Goal: Communication & Community: Answer question/provide support

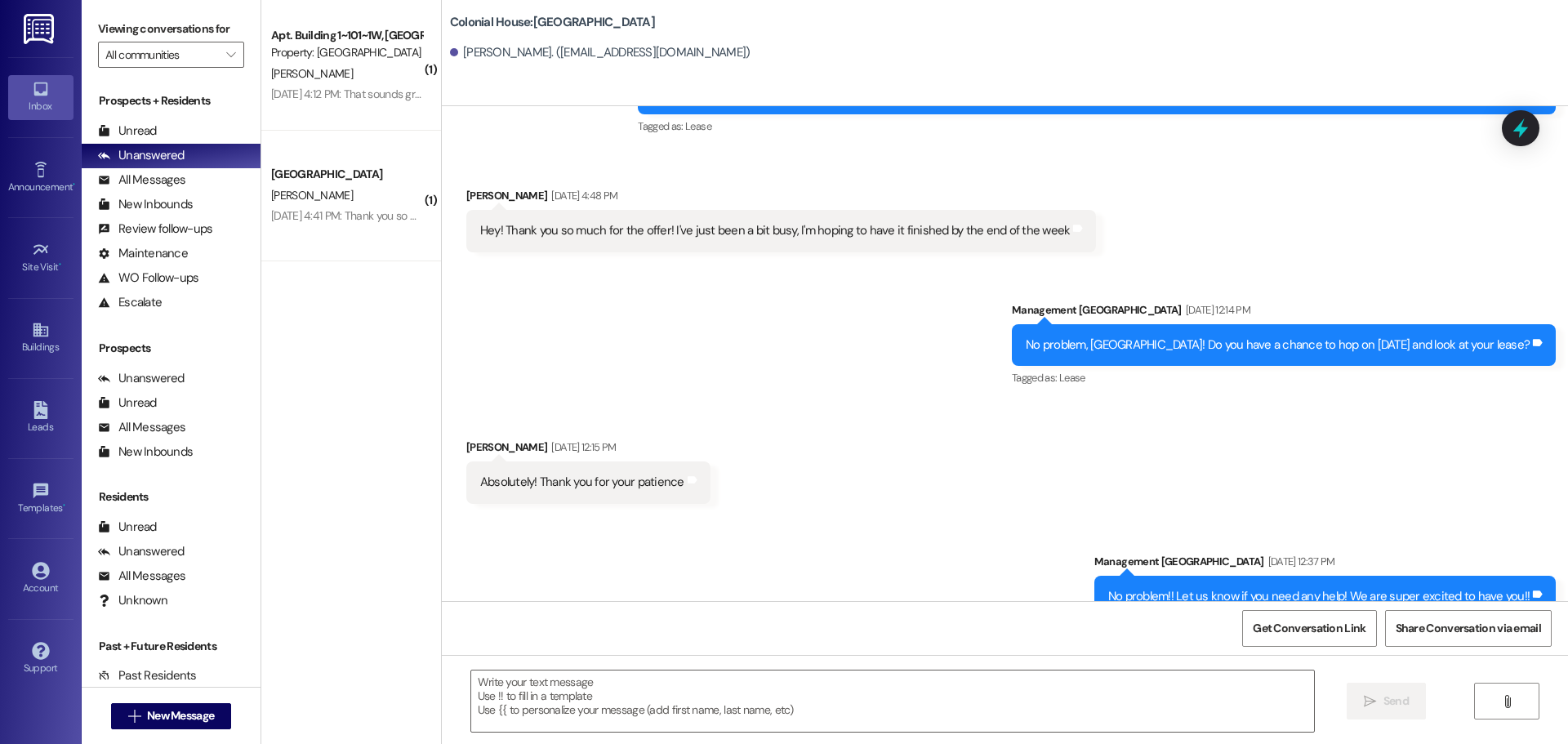
scroll to position [2631, 0]
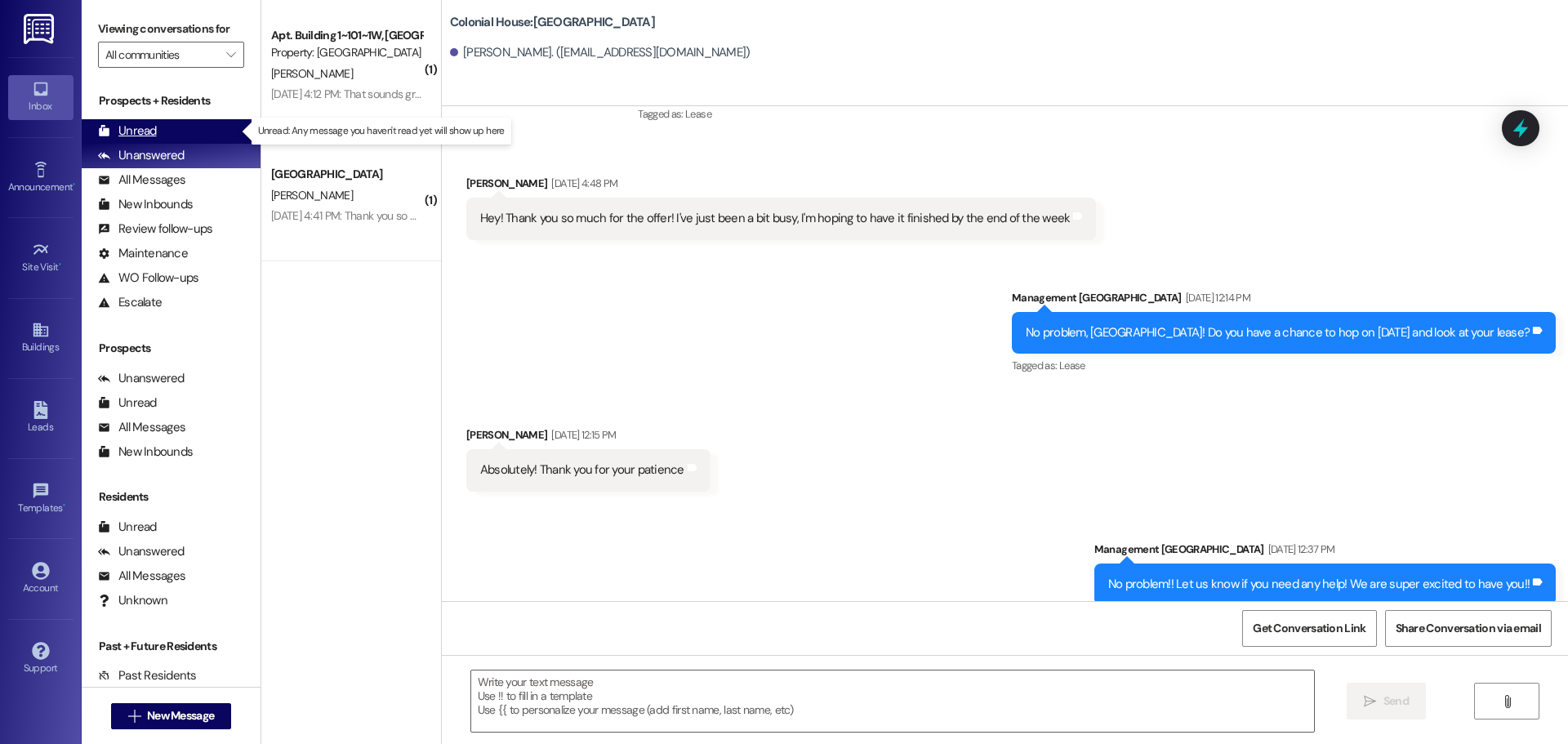
click at [122, 131] on div "Unread" at bounding box center [127, 131] width 58 height 17
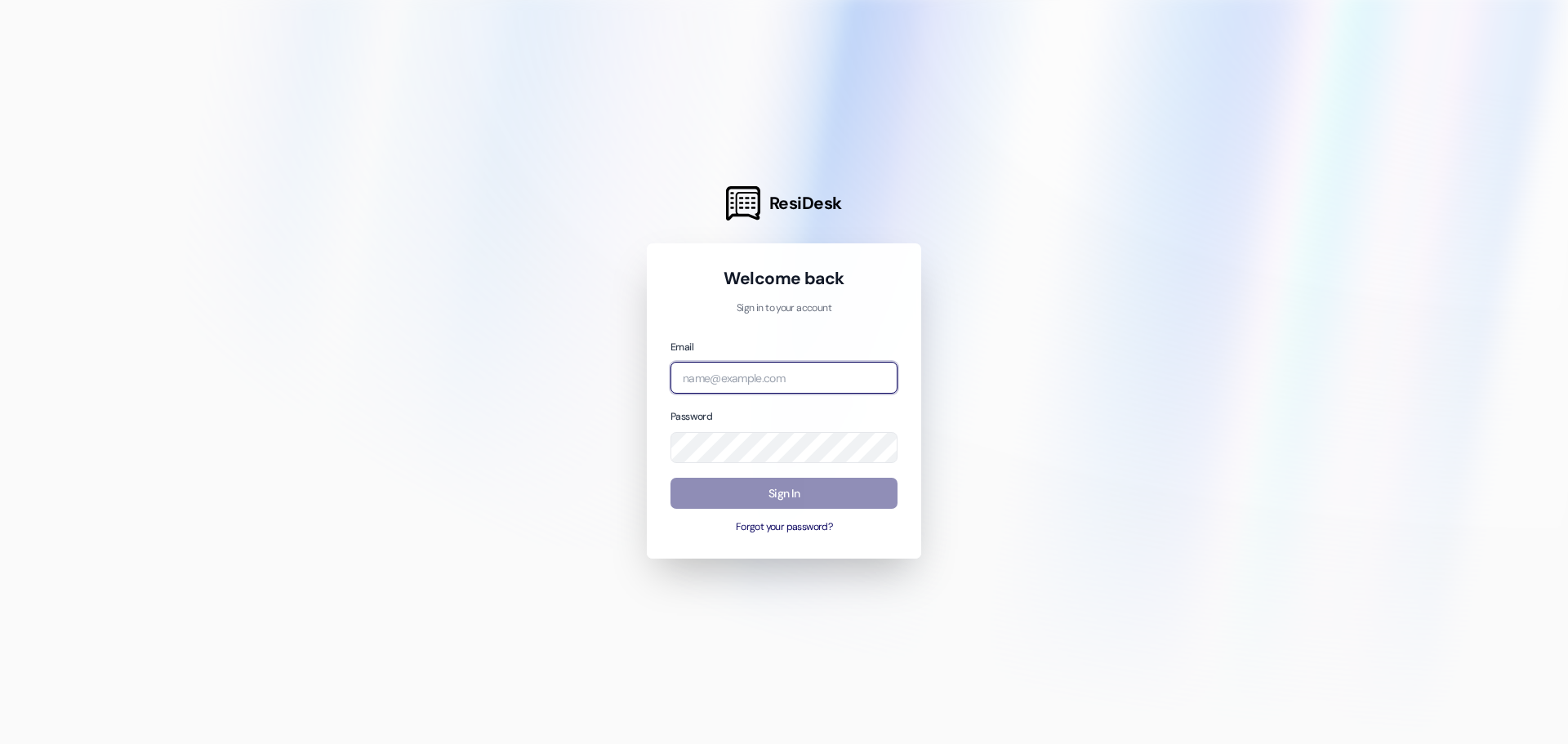
type input "[EMAIL_ADDRESS][DOMAIN_NAME]"
click at [764, 495] on button "Sign In" at bounding box center [784, 493] width 227 height 32
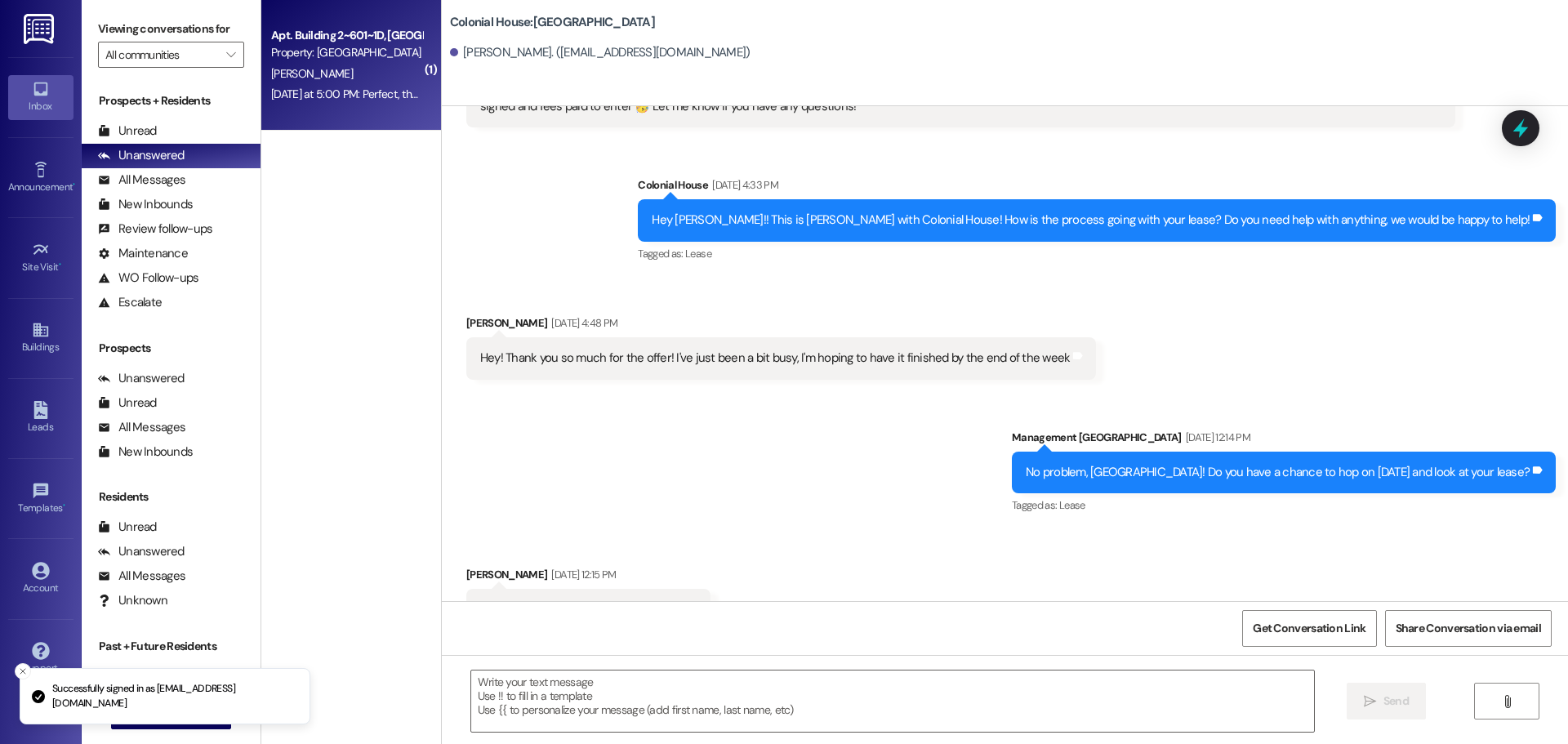
scroll to position [2515, 0]
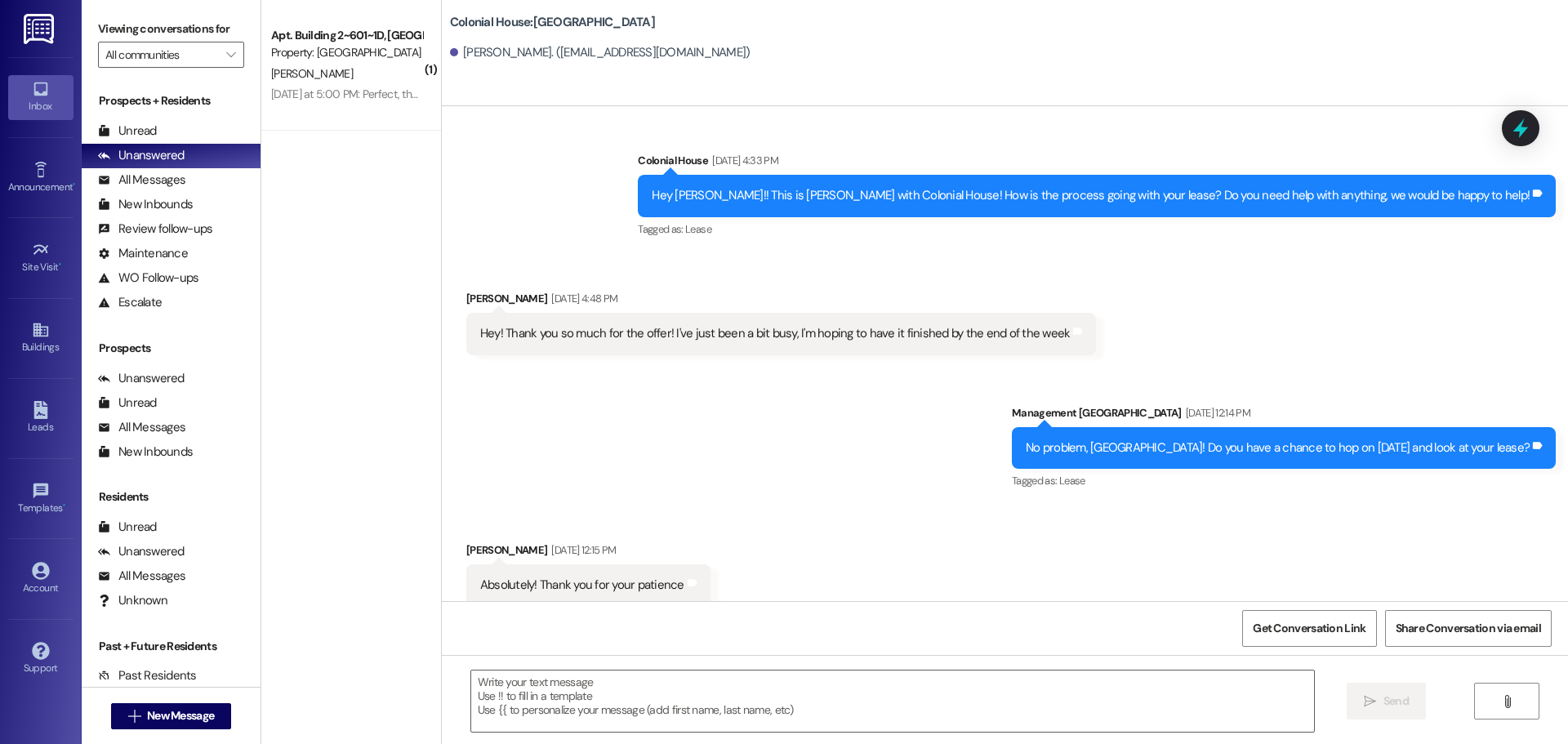
click at [139, 724] on li "Viewing the Unread inbox" at bounding box center [165, 745] width 291 height 42
click at [148, 724] on li "Viewing the Unread inbox" at bounding box center [165, 745] width 291 height 42
click at [177, 710] on span "New Message" at bounding box center [180, 716] width 67 height 17
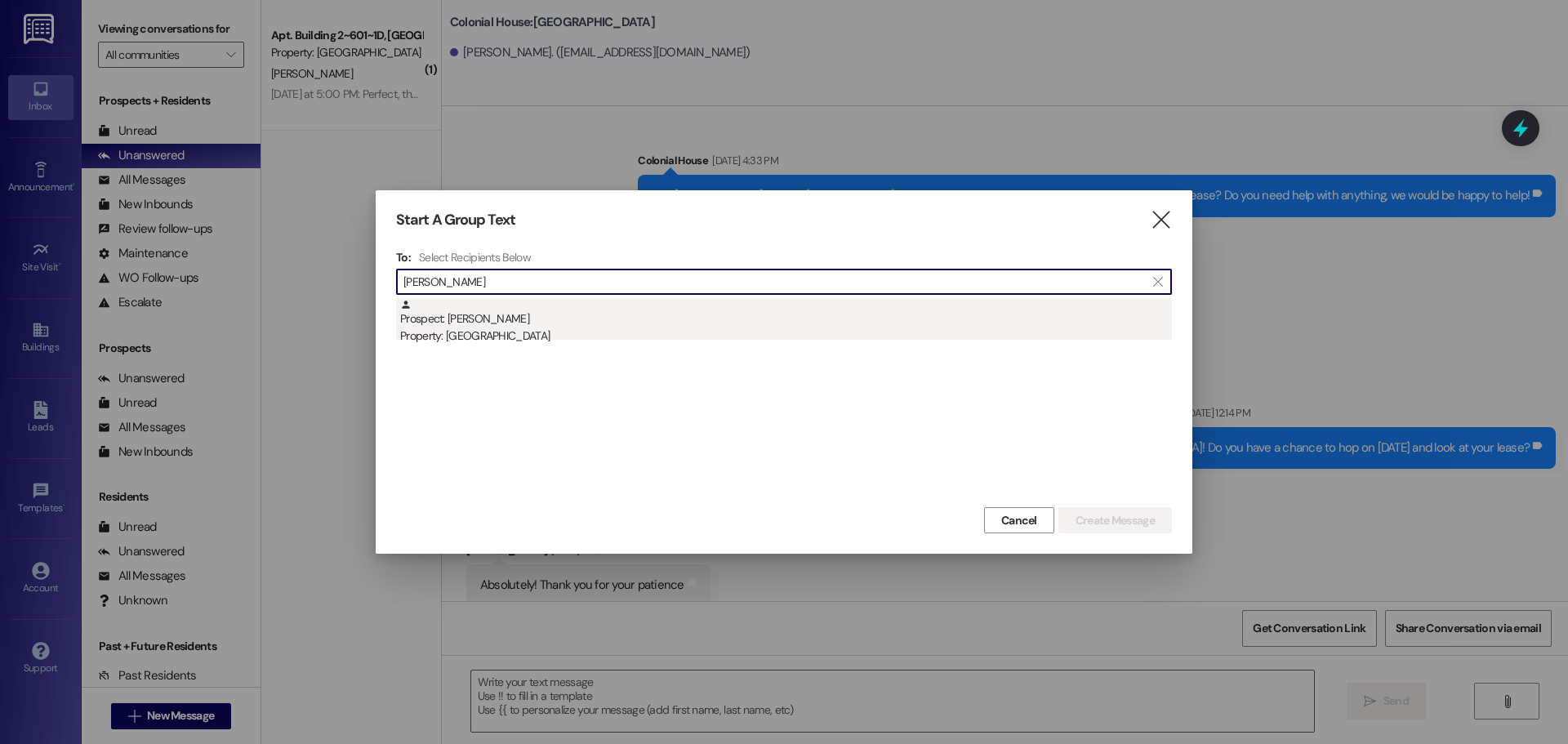
type input "[PERSON_NAME]"
click at [620, 330] on div "Property: [GEOGRAPHIC_DATA]" at bounding box center [786, 336] width 772 height 17
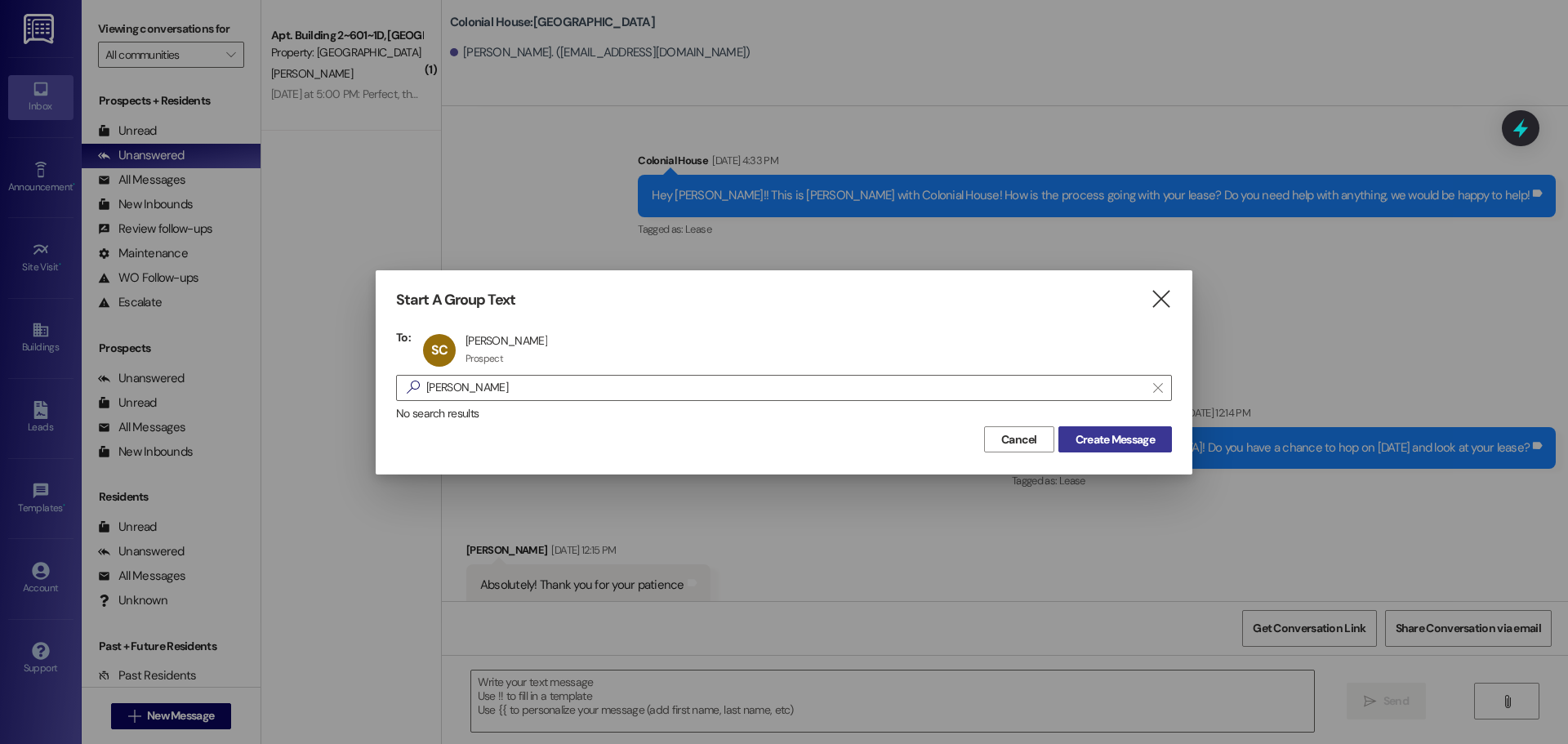
click at [1124, 442] on span "Create Message" at bounding box center [1115, 440] width 79 height 17
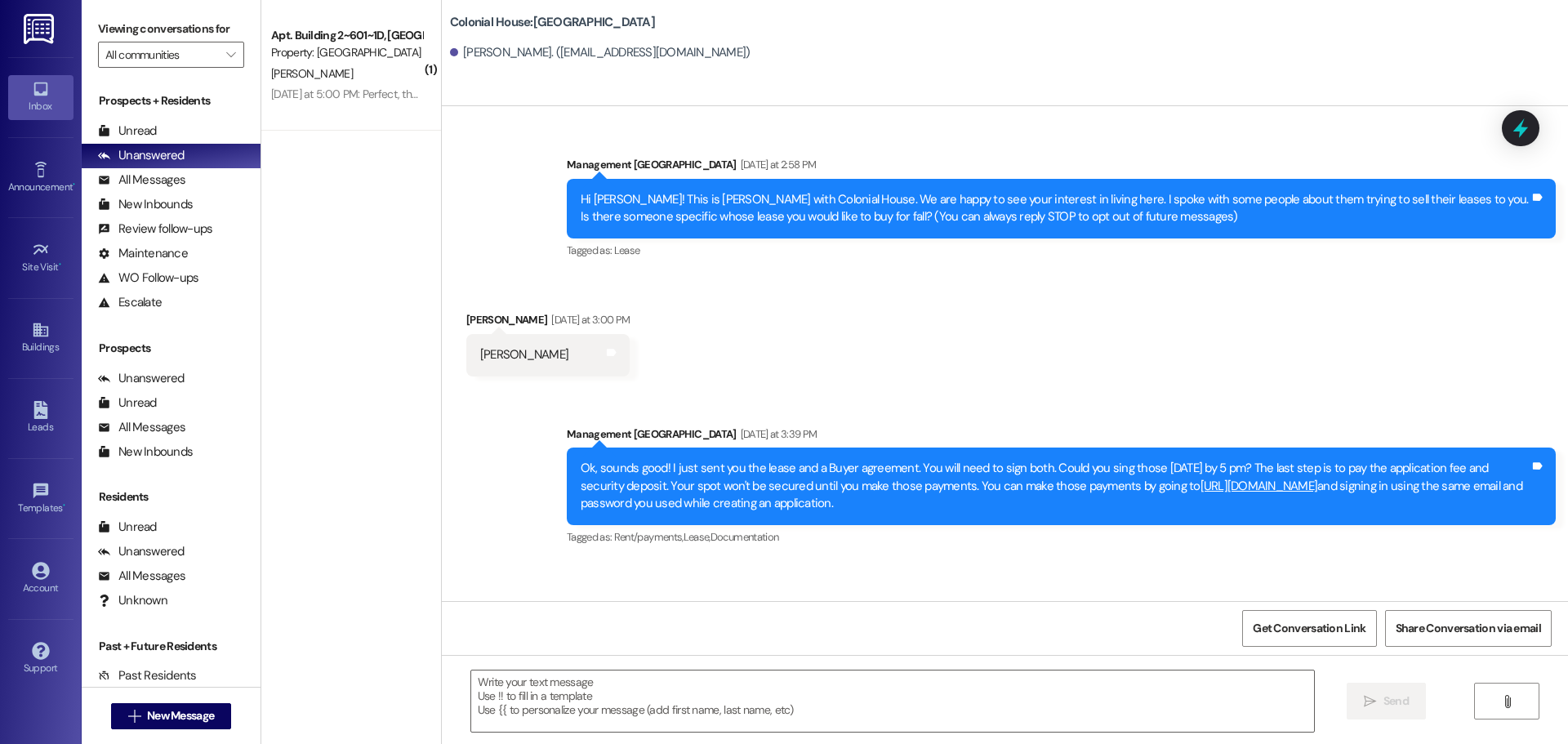
scroll to position [0, 0]
click at [83, 133] on div "Inbox Go to Inbox Announcement • Send A Text Announcement Site Visit • Go to Si…" at bounding box center [784, 372] width 1568 height 744
click at [136, 132] on div "Unread" at bounding box center [127, 131] width 58 height 17
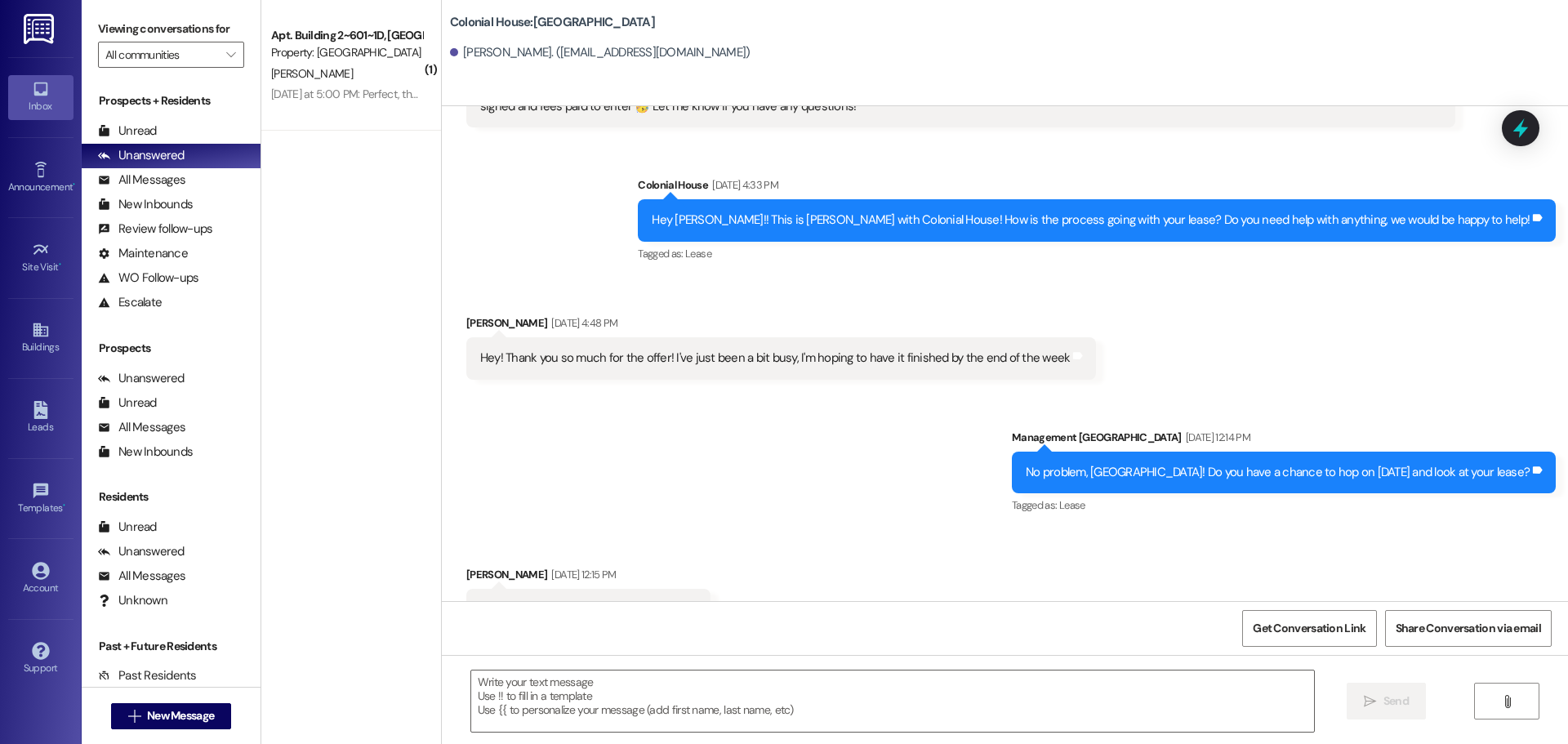
scroll to position [2515, 0]
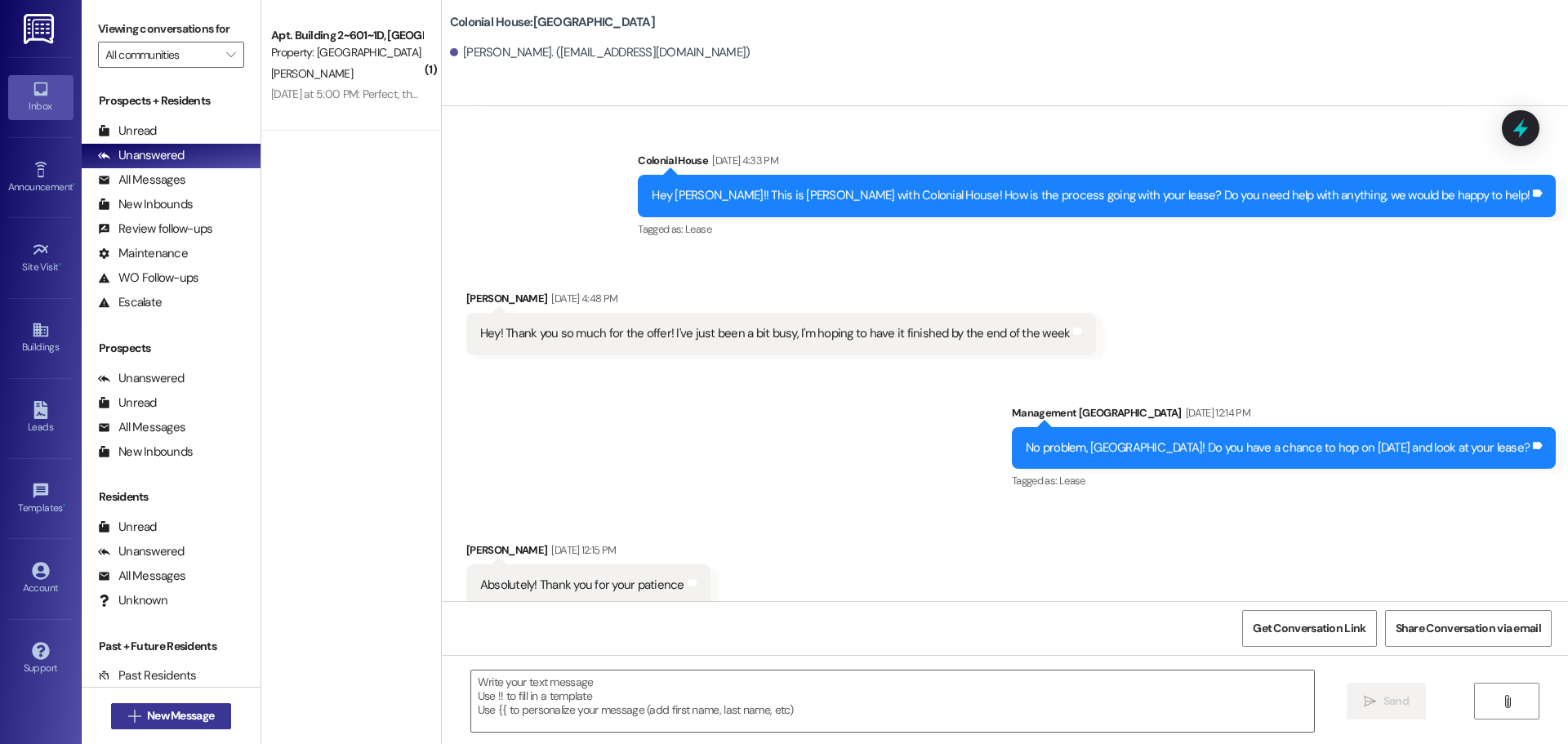
click at [144, 717] on span "New Message" at bounding box center [181, 716] width 73 height 17
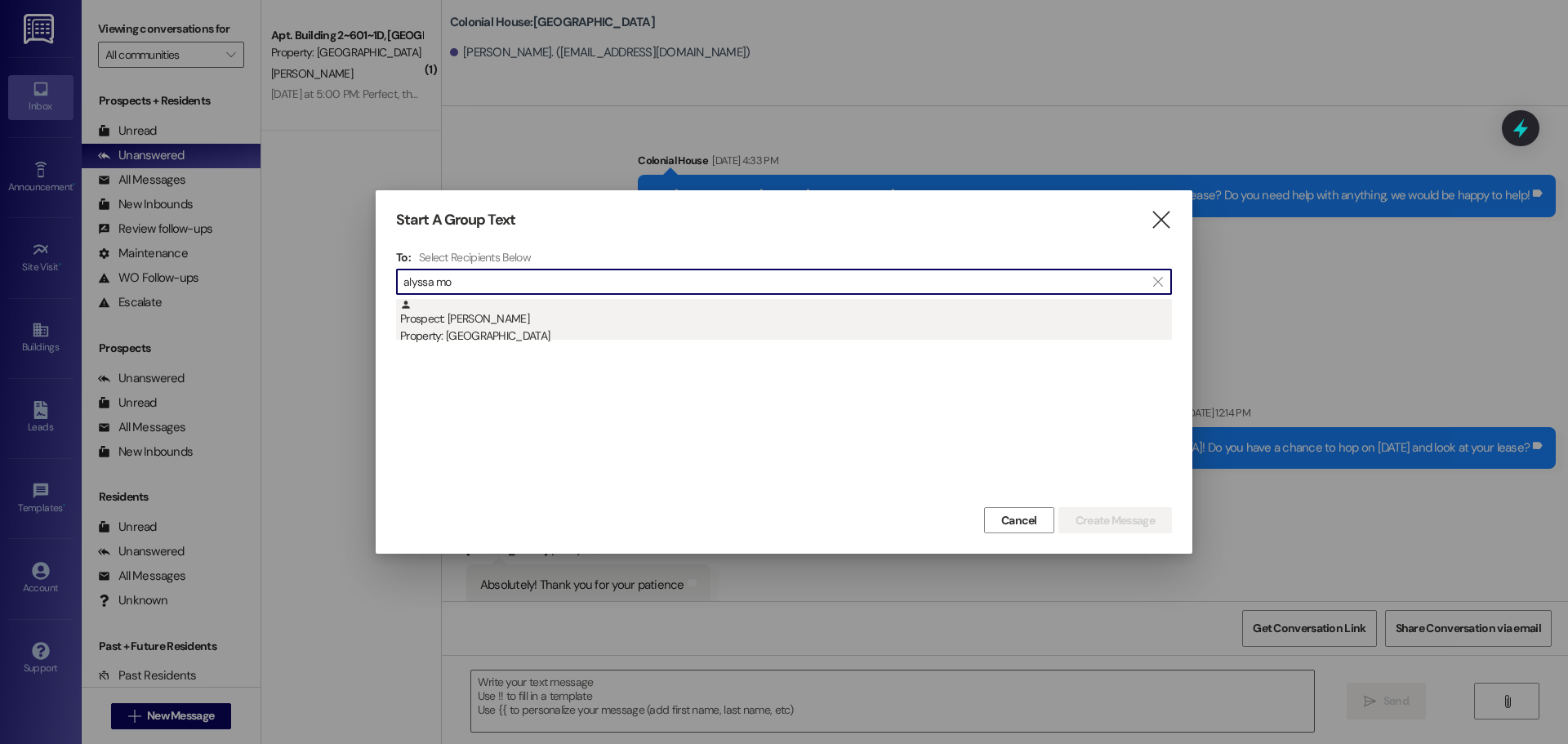
type input "alyssa mo"
click at [506, 312] on div "Prospect: Alyssa Moeller Property: Colonial House" at bounding box center [786, 321] width 772 height 46
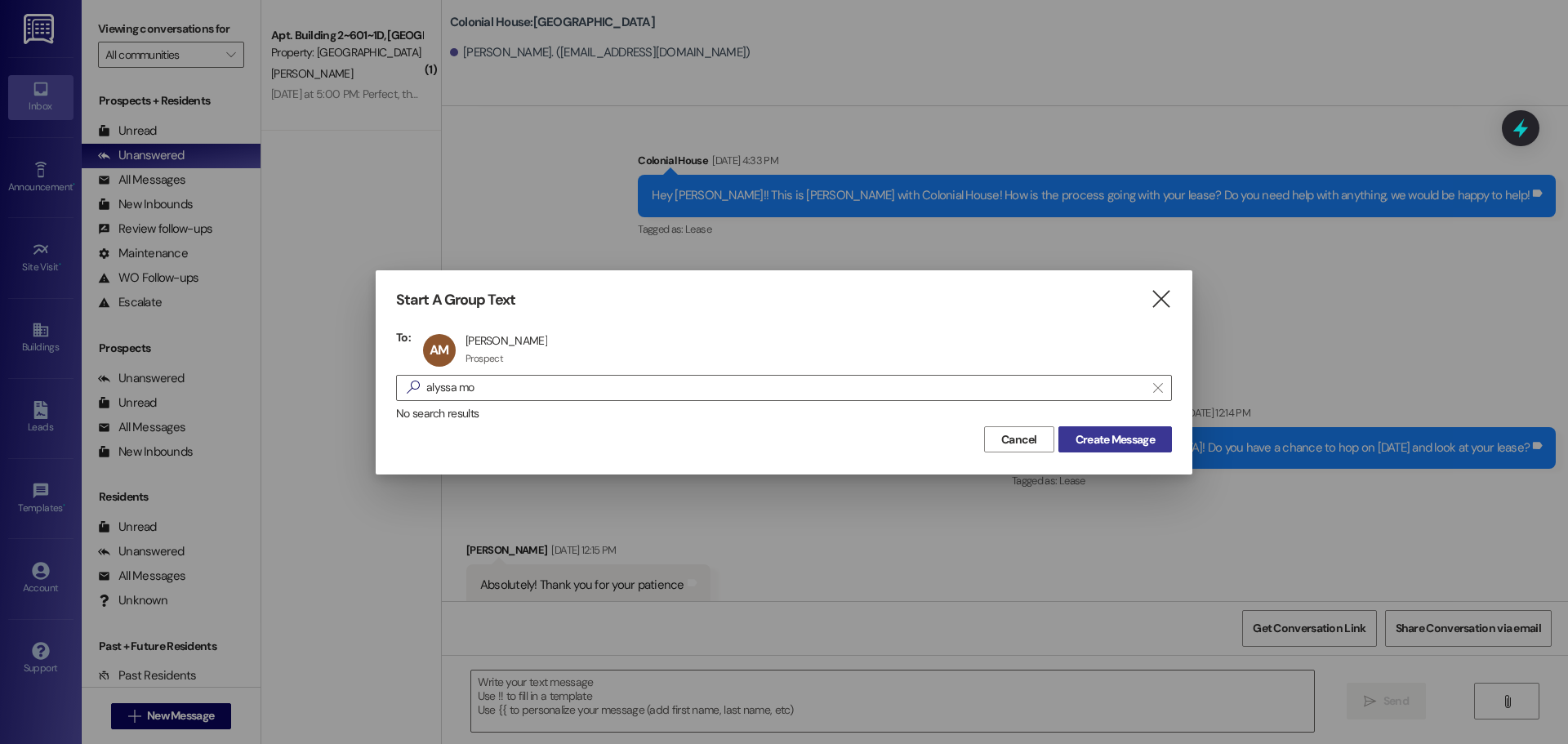
click at [1134, 429] on button "Create Message" at bounding box center [1115, 440] width 114 height 26
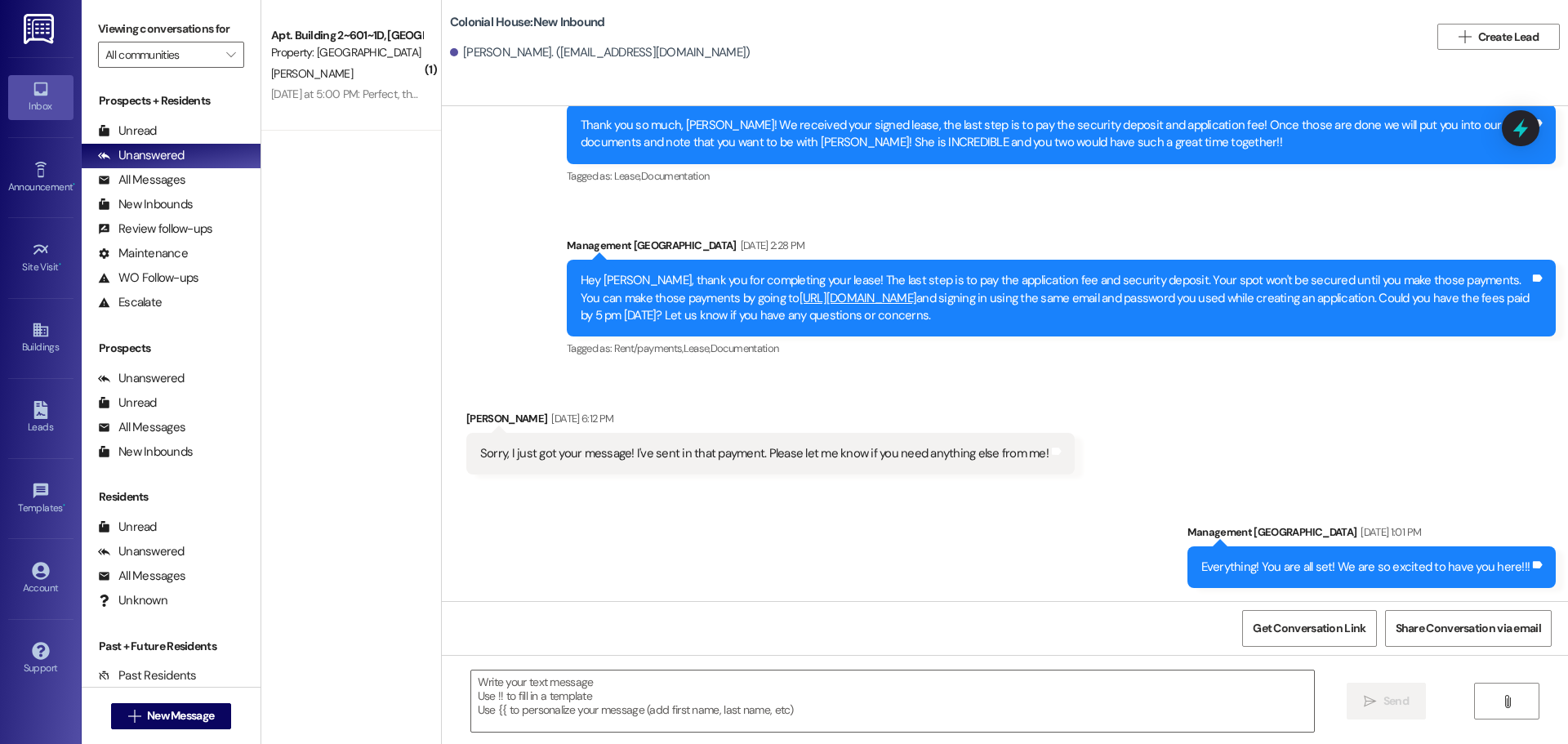
scroll to position [1044, 0]
click at [585, 704] on textarea at bounding box center [892, 701] width 843 height 61
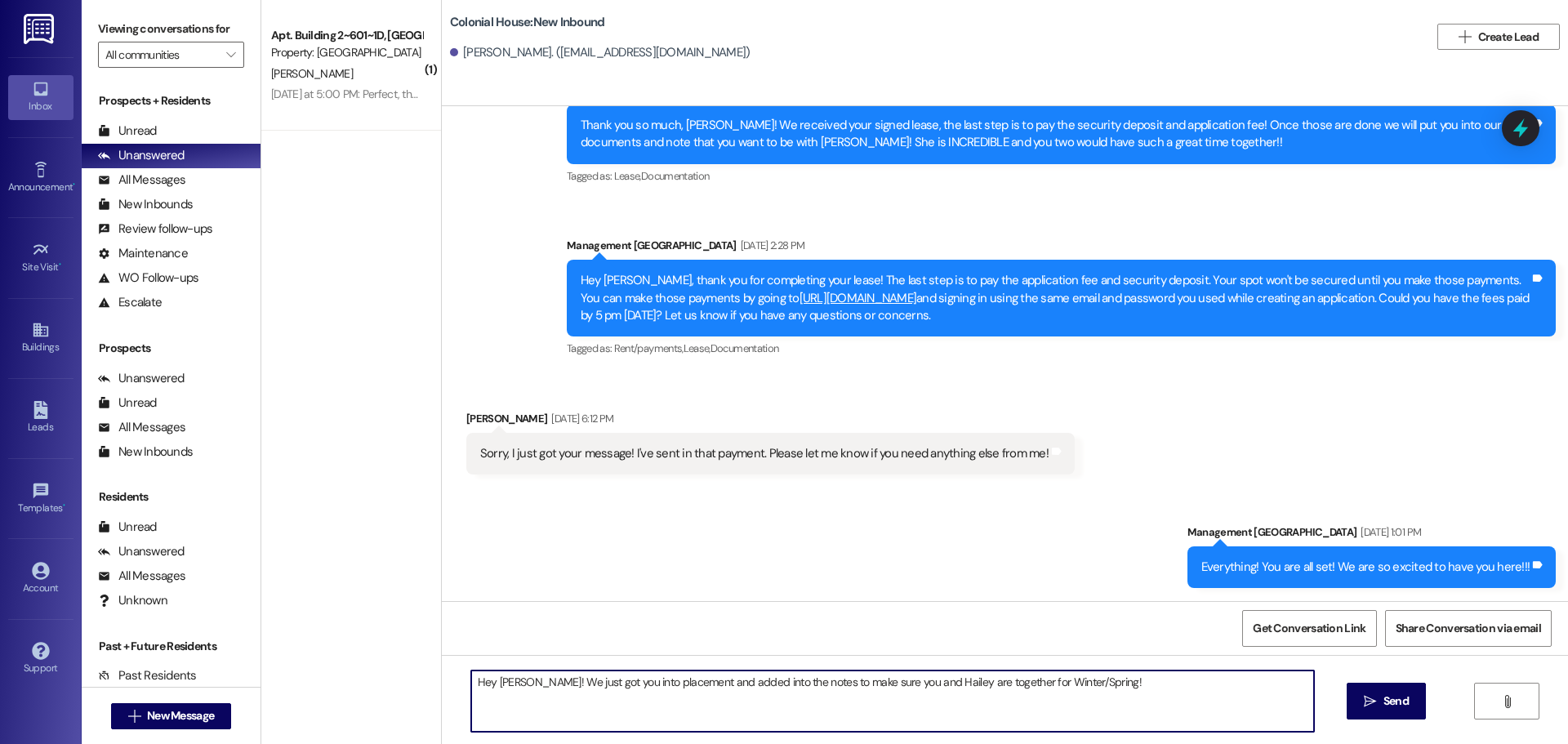
type textarea "Hey Alyssa! We just got you into placement and added into the notes to make sur…"
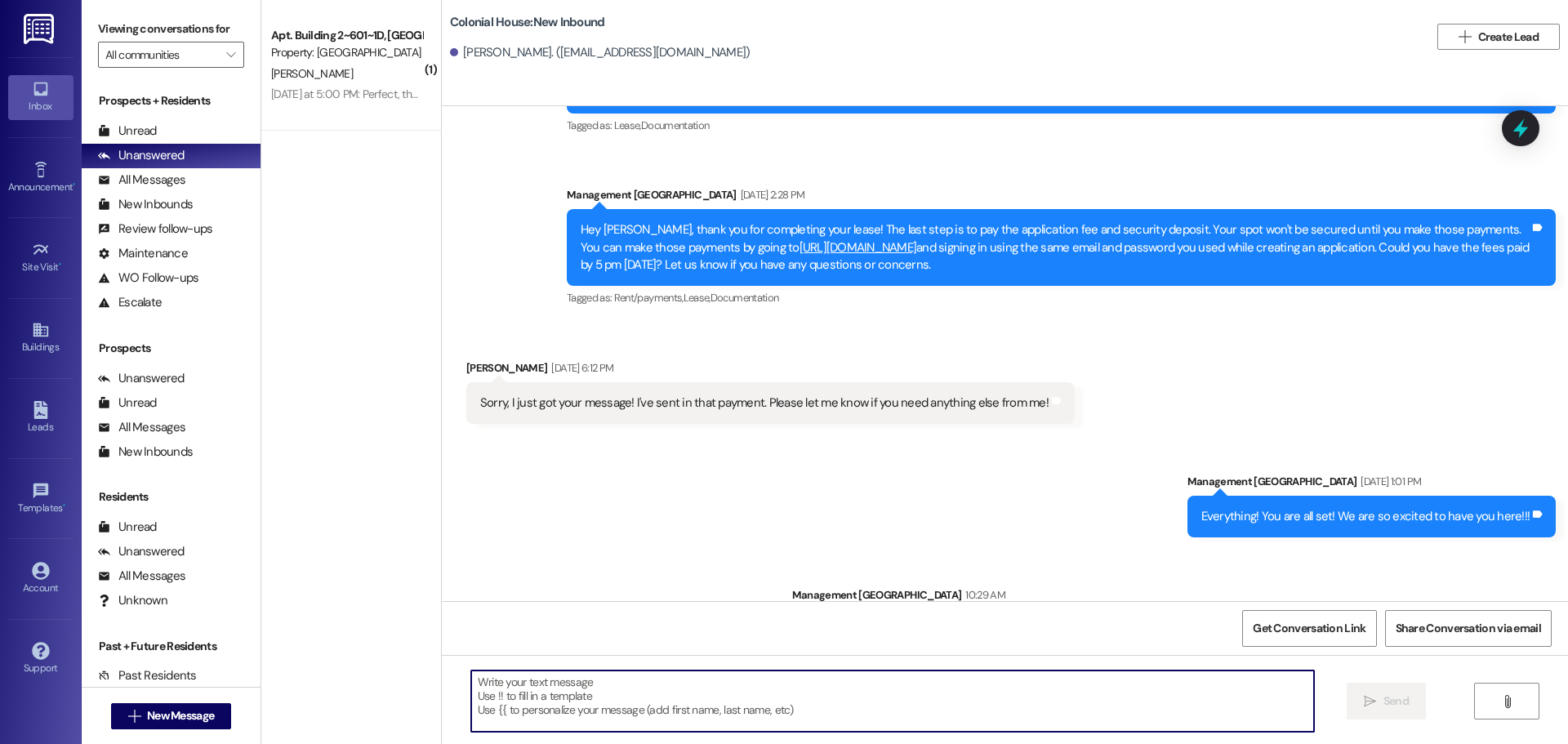
scroll to position [1159, 0]
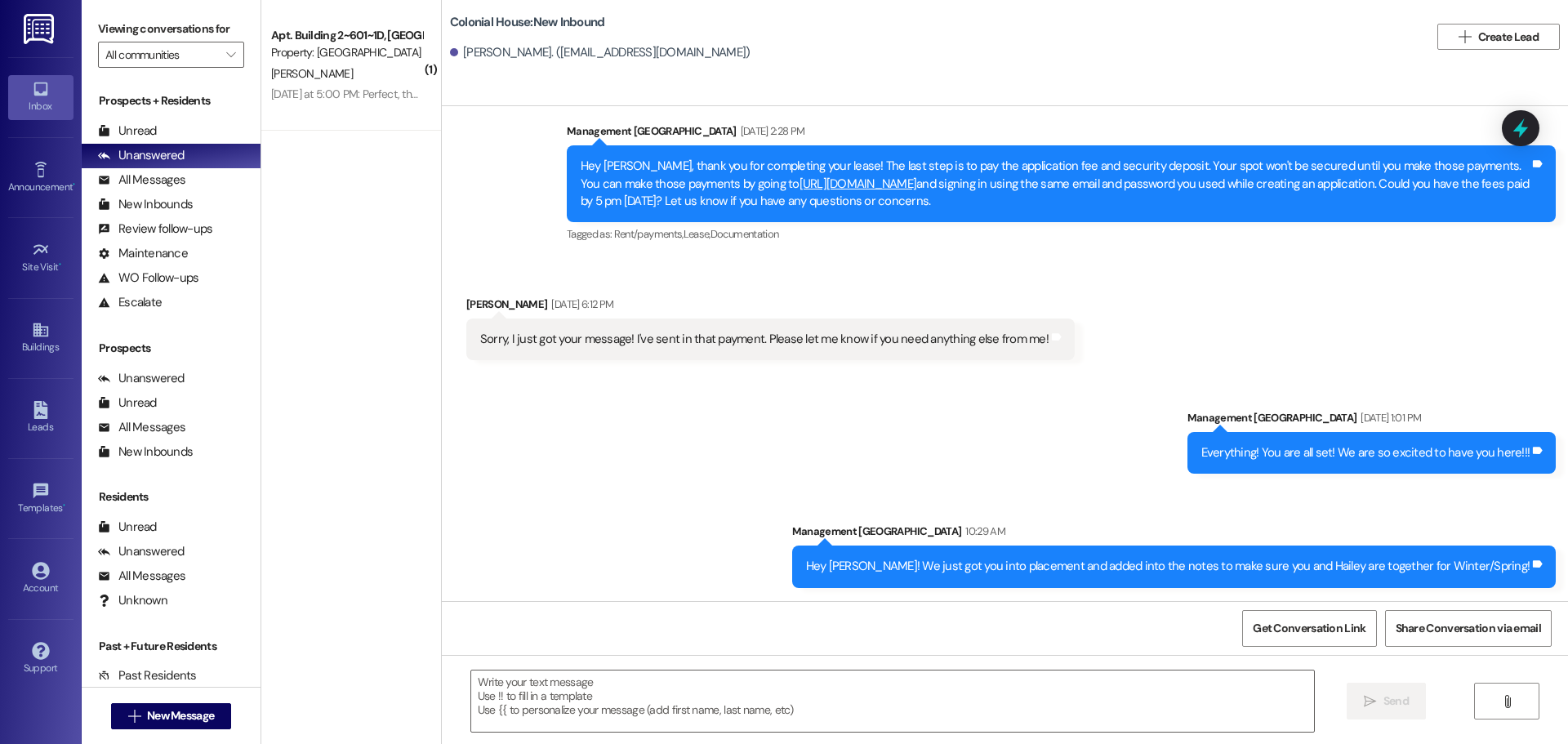
click at [1134, 573] on div "Hey Alyssa! We just got you into placement and added into the notes to make sur…" at bounding box center [1168, 566] width 724 height 17
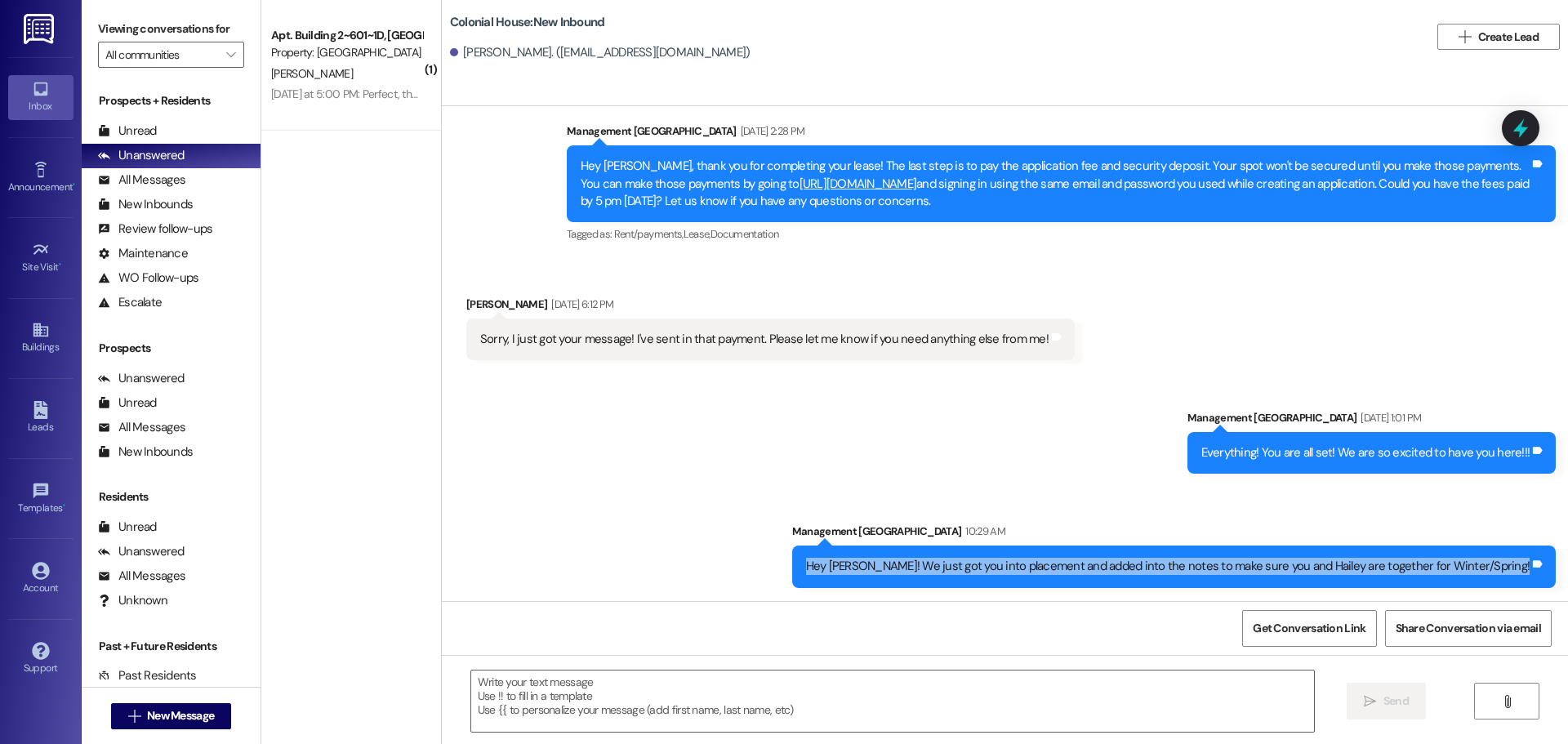
click at [1134, 573] on div "Hey Alyssa! We just got you into placement and added into the notes to make sur…" at bounding box center [1168, 566] width 724 height 17
copy div "Hey Alyssa! We just got you into placement and added into the notes to make sur…"
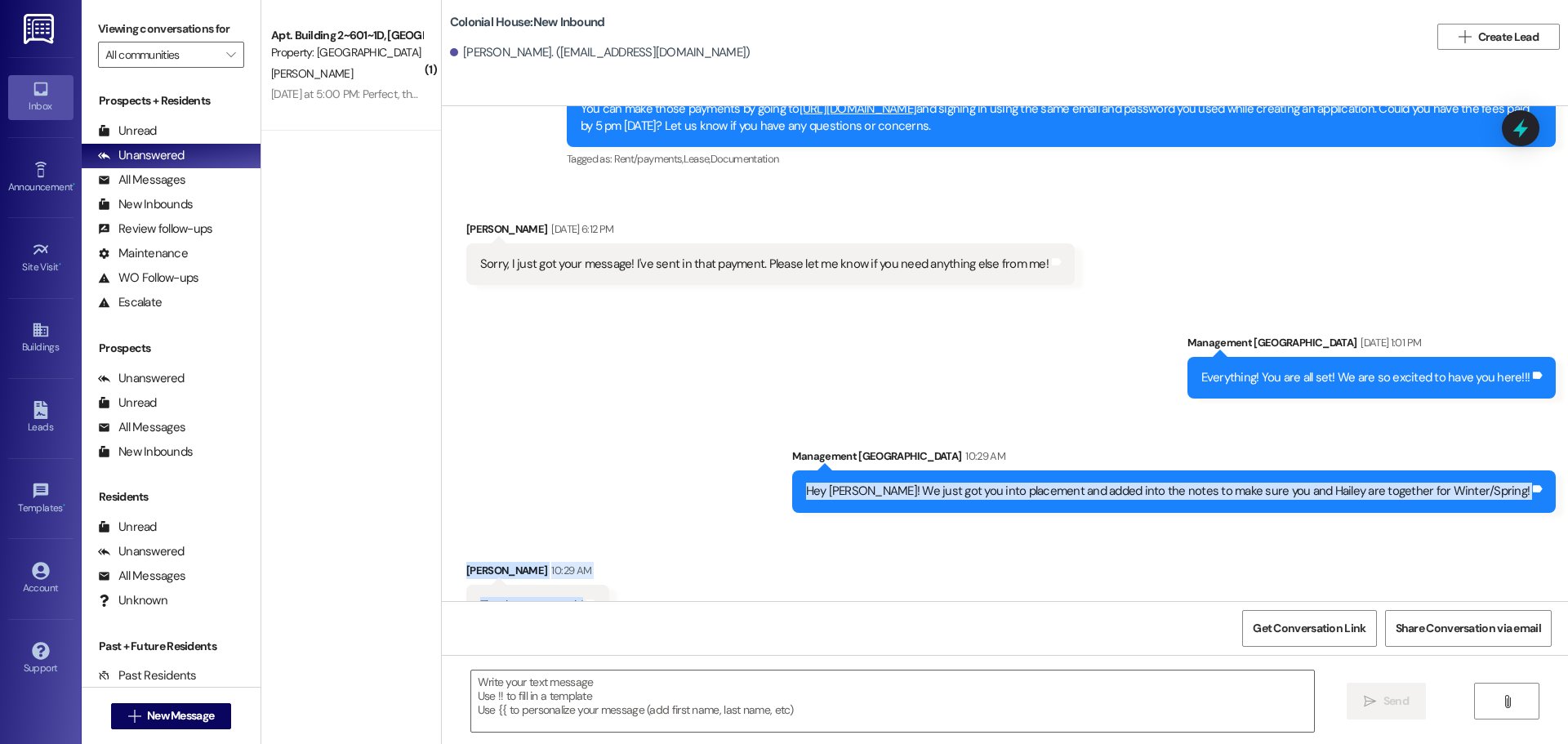
scroll to position [1271, 0]
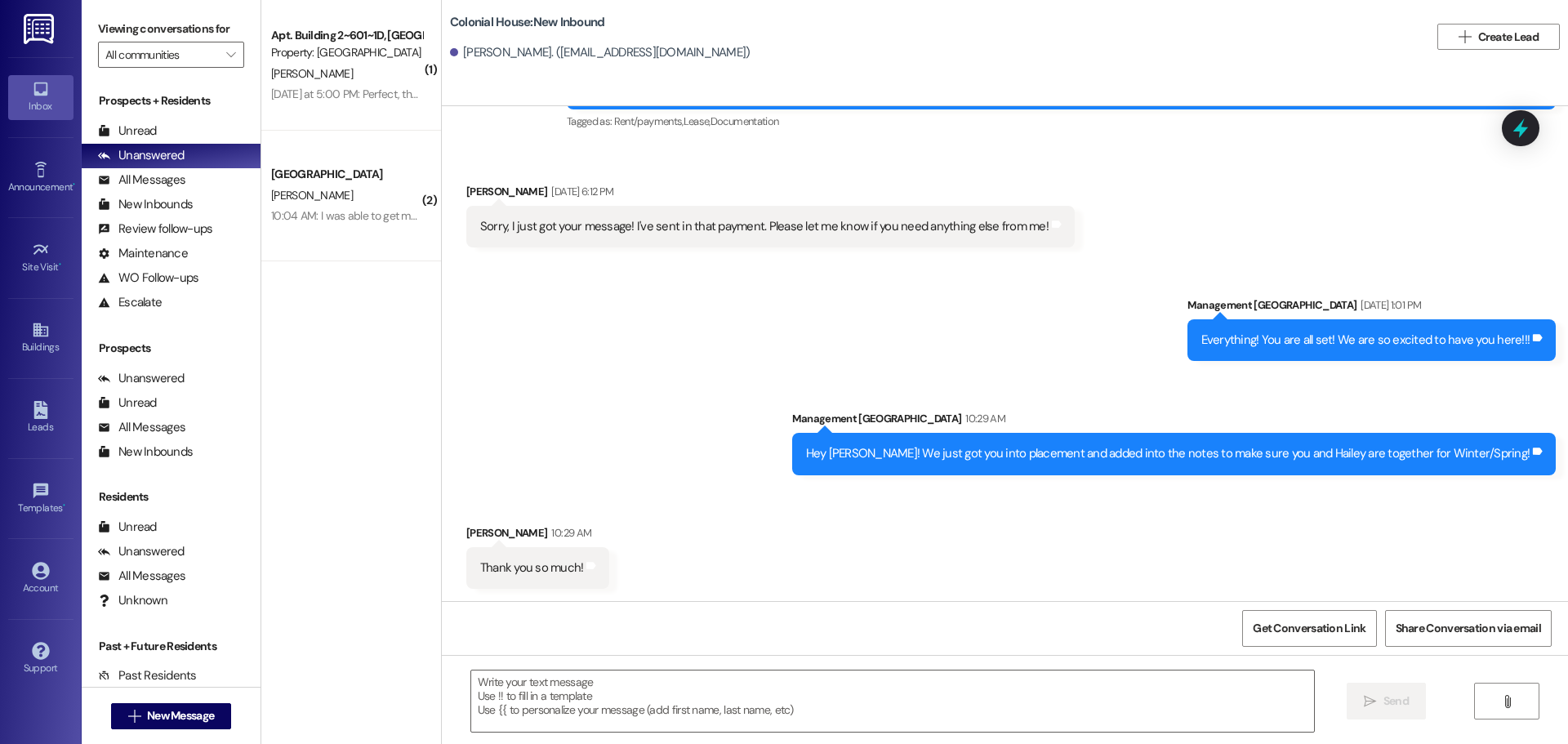
click at [400, 217] on div "10:04 AM: I was able to get my acceptance into BYUI and am ready to buy that co…" at bounding box center [480, 216] width 418 height 15
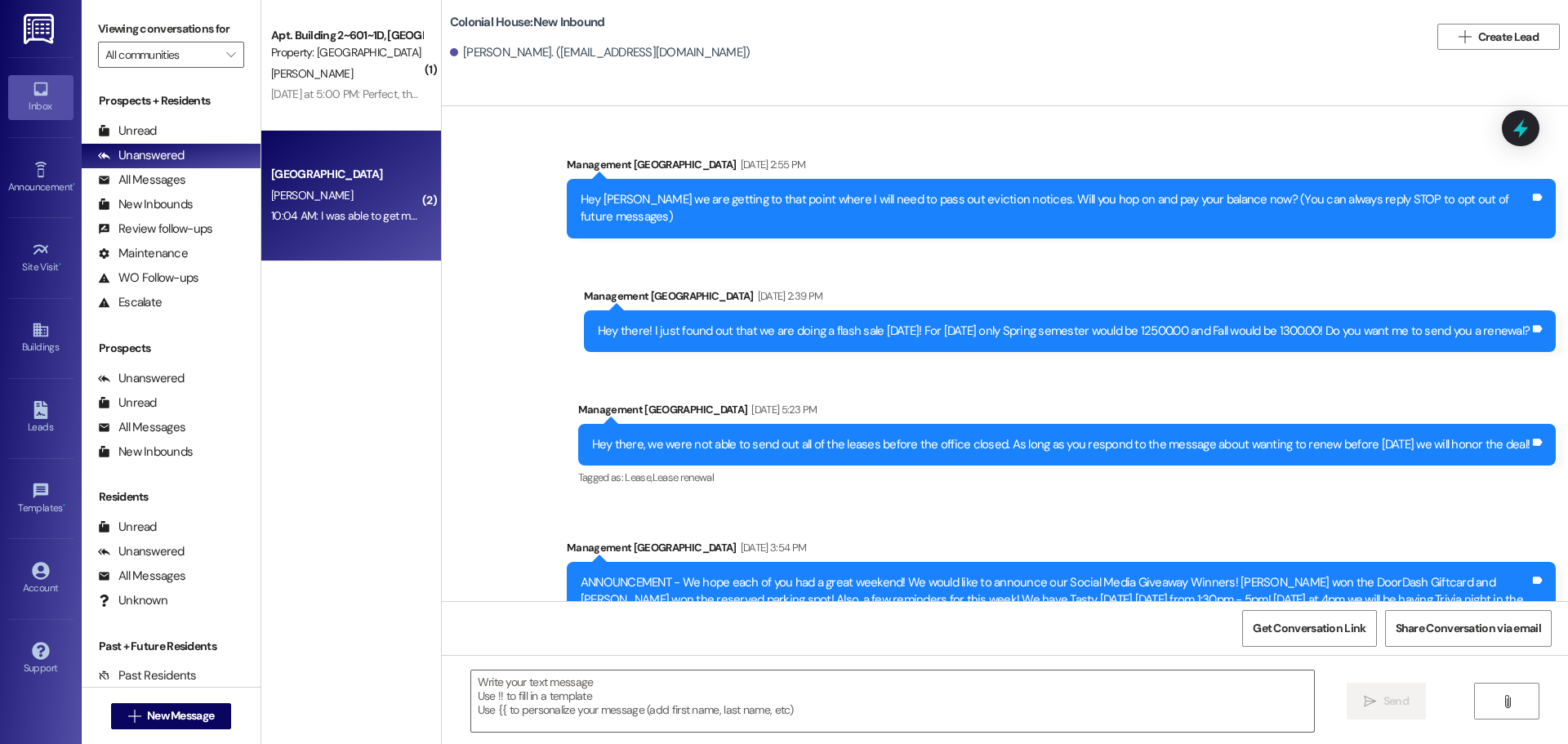
scroll to position [24635, 0]
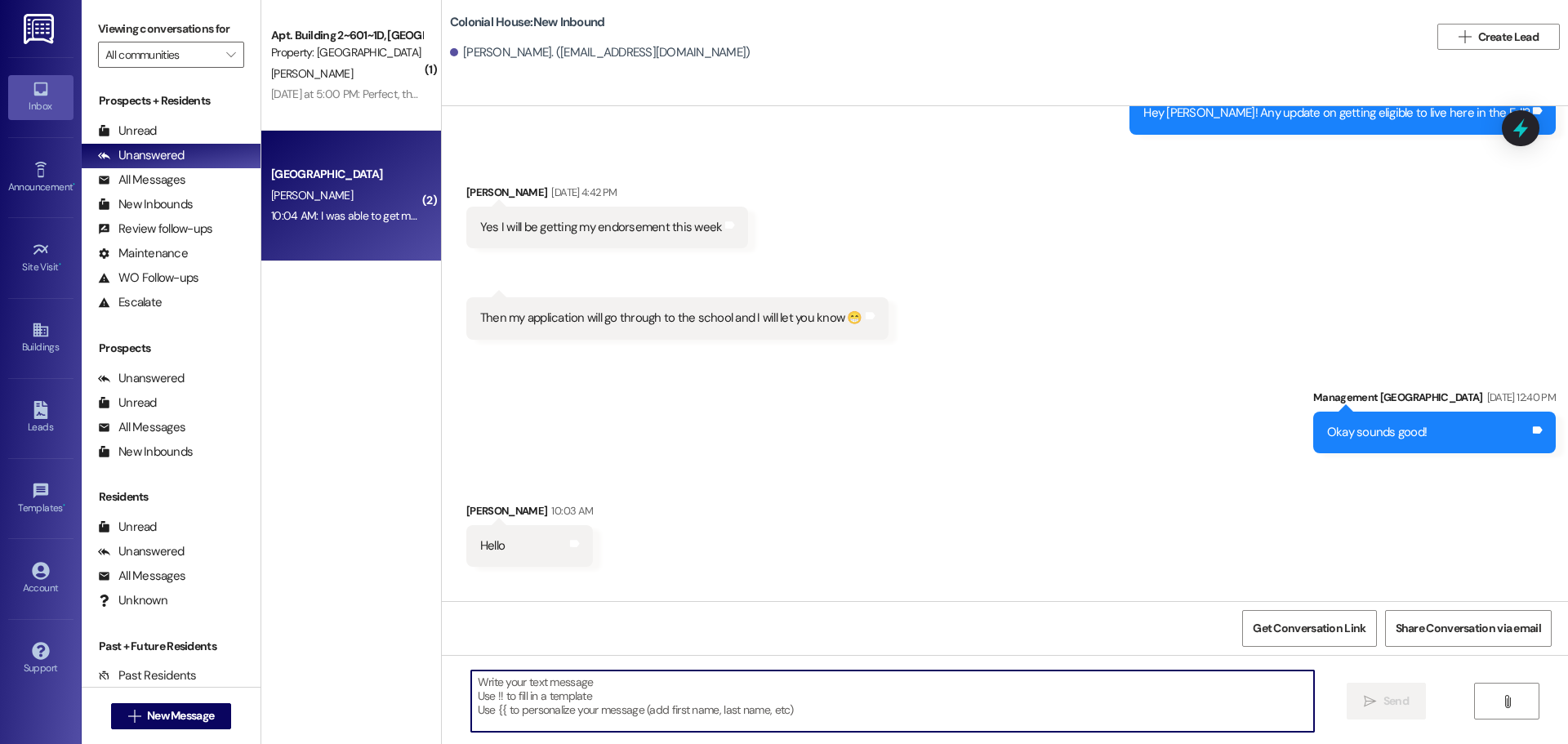
click at [582, 694] on textarea at bounding box center [892, 701] width 843 height 61
click at [474, 705] on textarea at bounding box center [892, 701] width 843 height 61
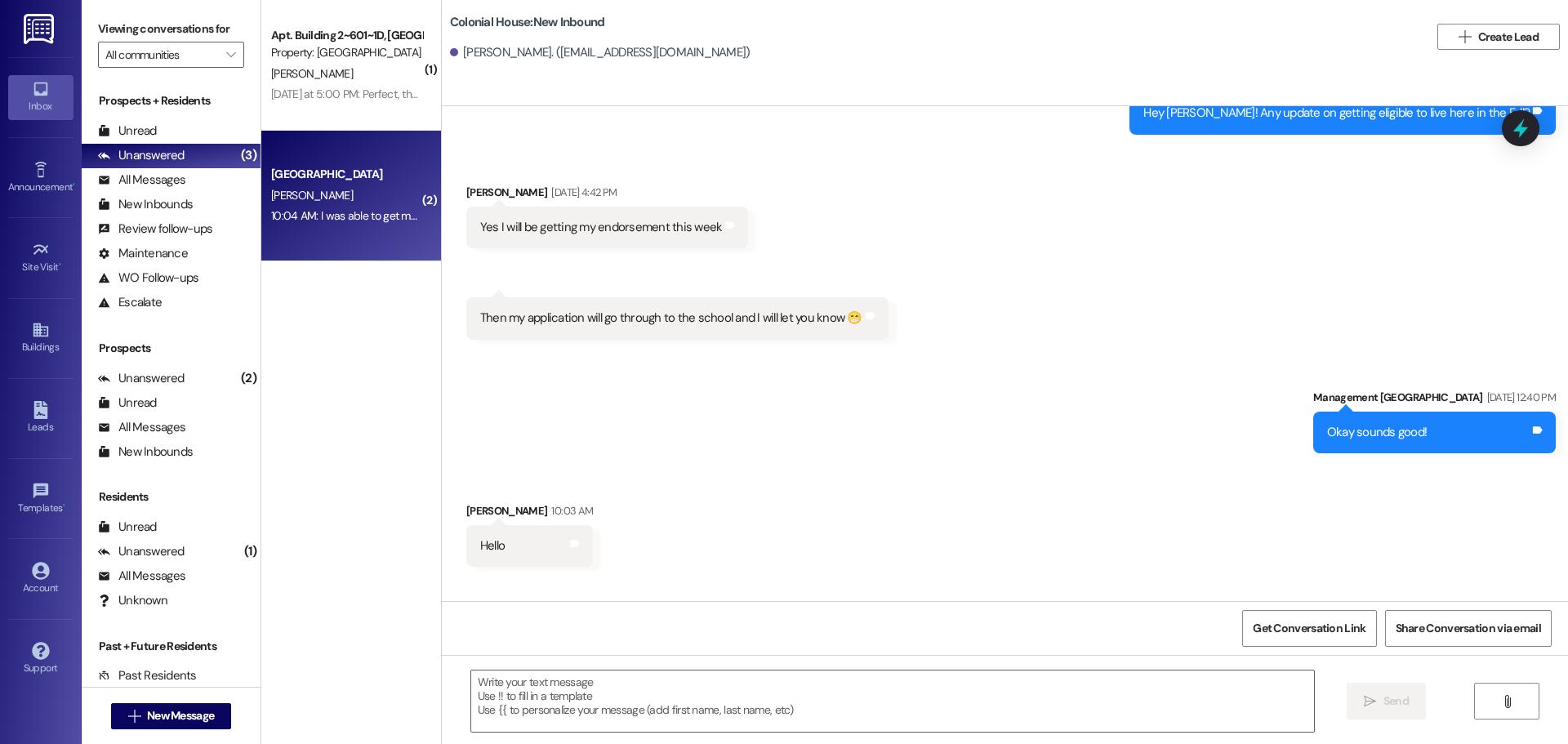
click at [502, 52] on div "Dylan Asay. (dasay015@byui.edu)" at bounding box center [600, 53] width 300 height 17
click at [505, 689] on textarea at bounding box center [892, 701] width 843 height 61
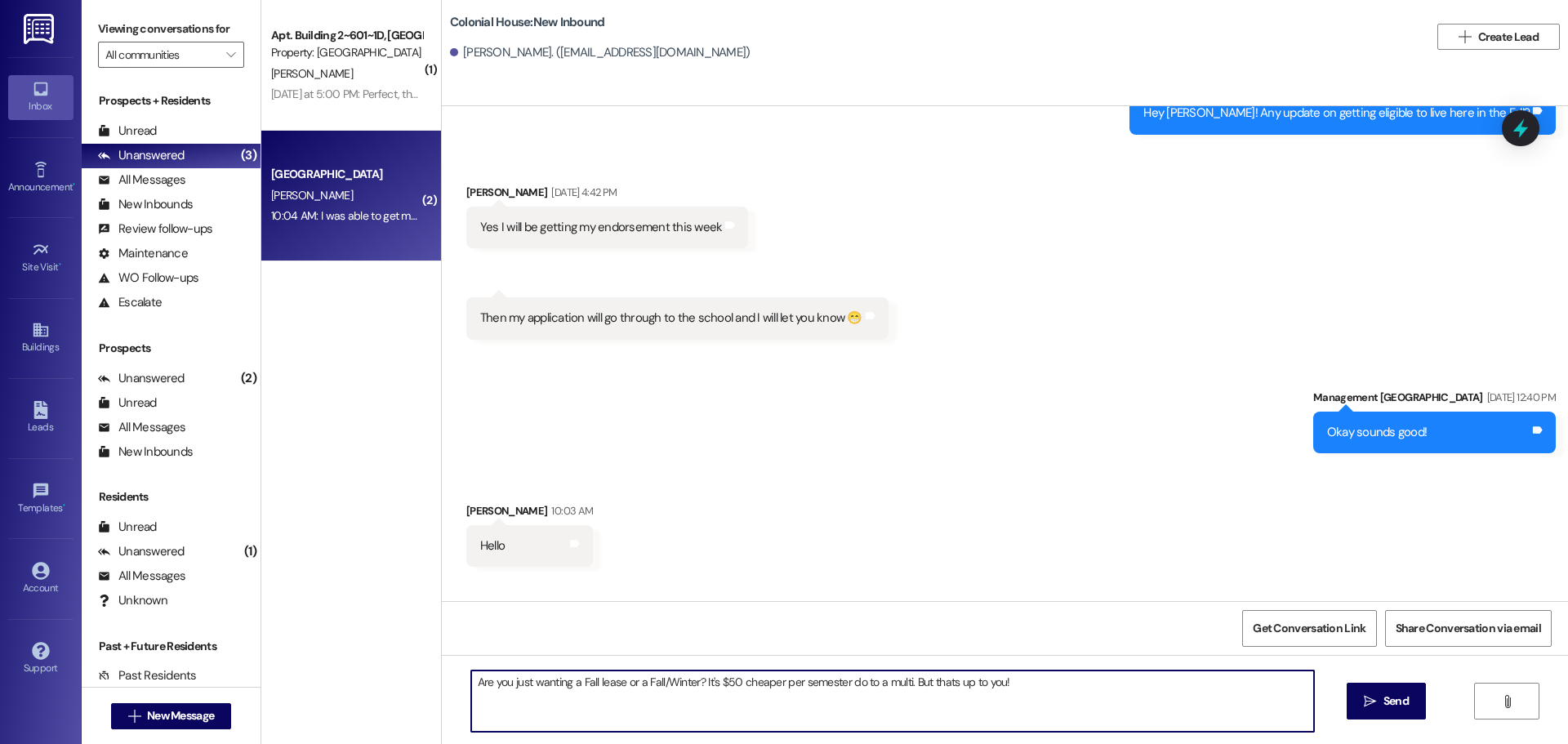
click at [944, 678] on textarea "Are you just wanting a Fall lease or a Fall/Winter? It's $50 cheaper per semest…" at bounding box center [892, 701] width 843 height 61
type textarea "Are you just wanting a Fall lease or a Fall/Winter? It's $50 cheaper per semest…"
click at [1393, 695] on span "Send" at bounding box center [1396, 701] width 25 height 17
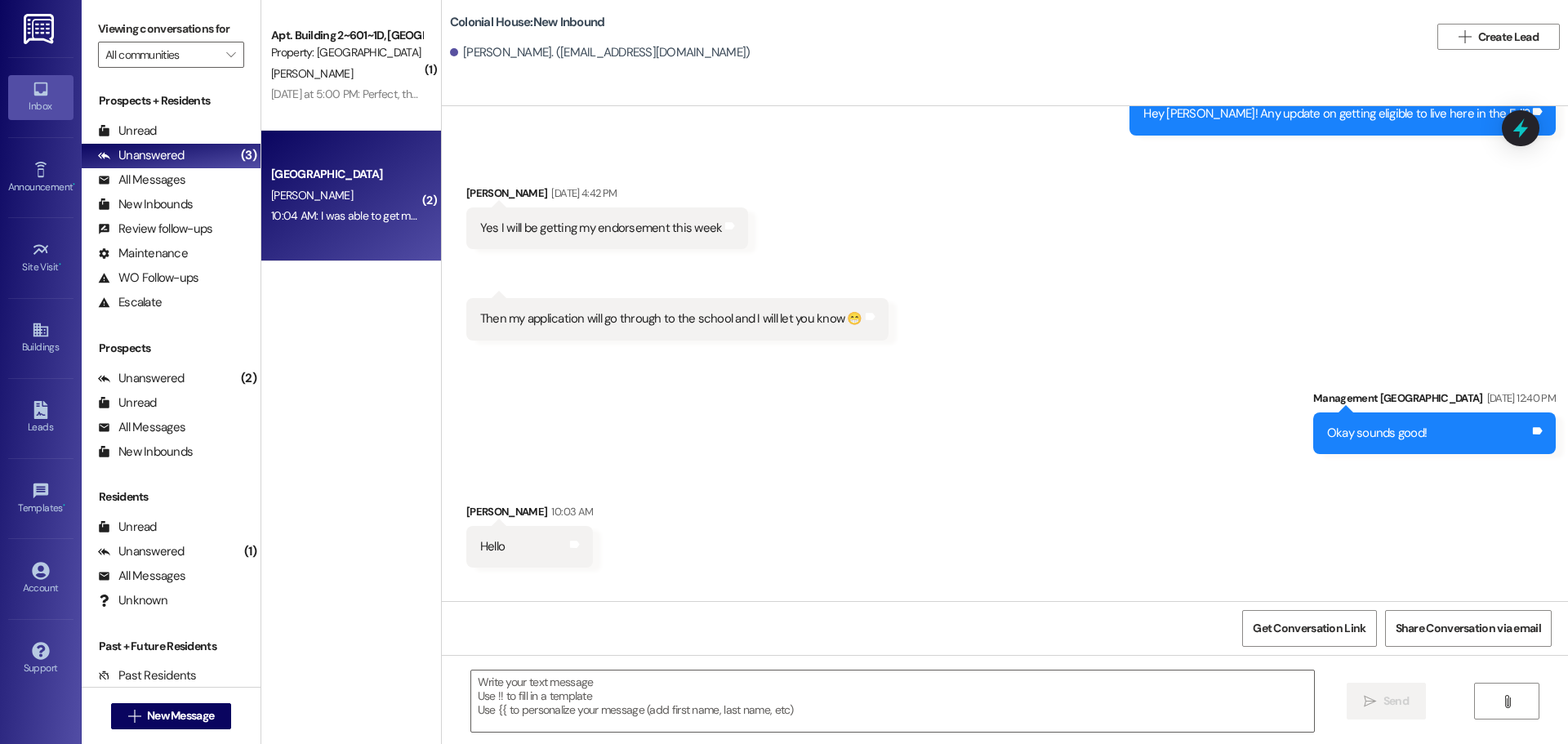
scroll to position [24748, 0]
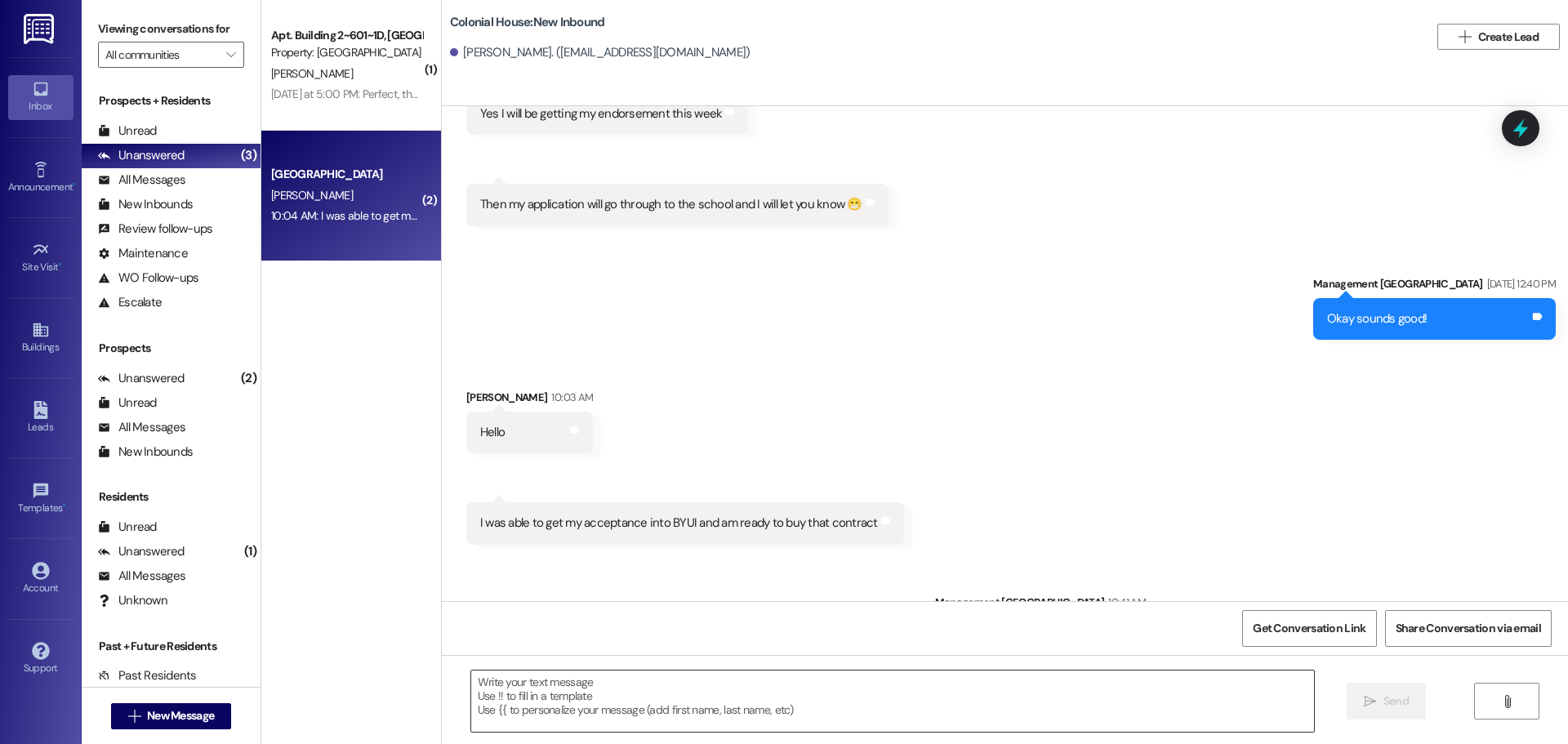
click at [636, 712] on textarea at bounding box center [892, 701] width 843 height 61
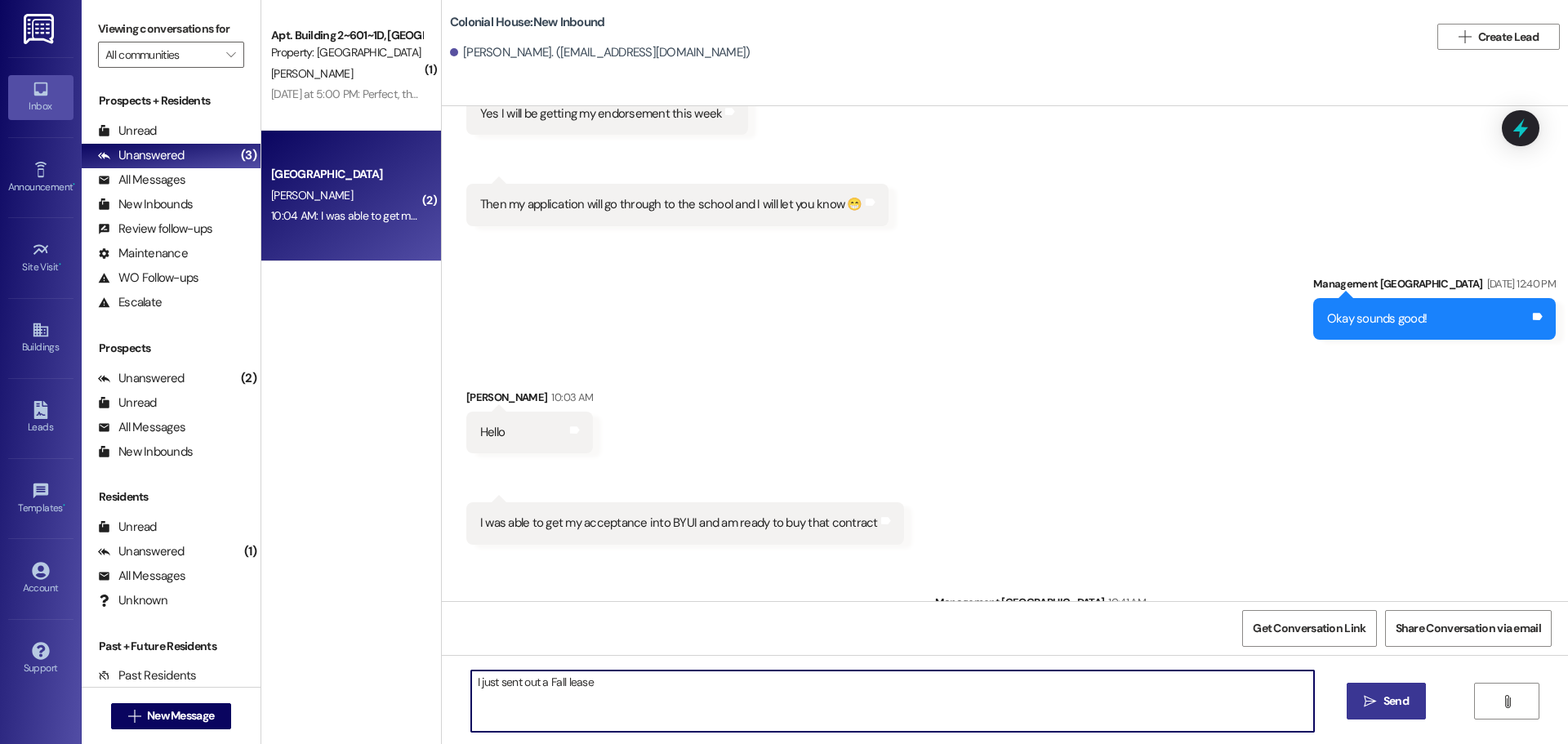
type textarea "I just sent out a Fall lease"
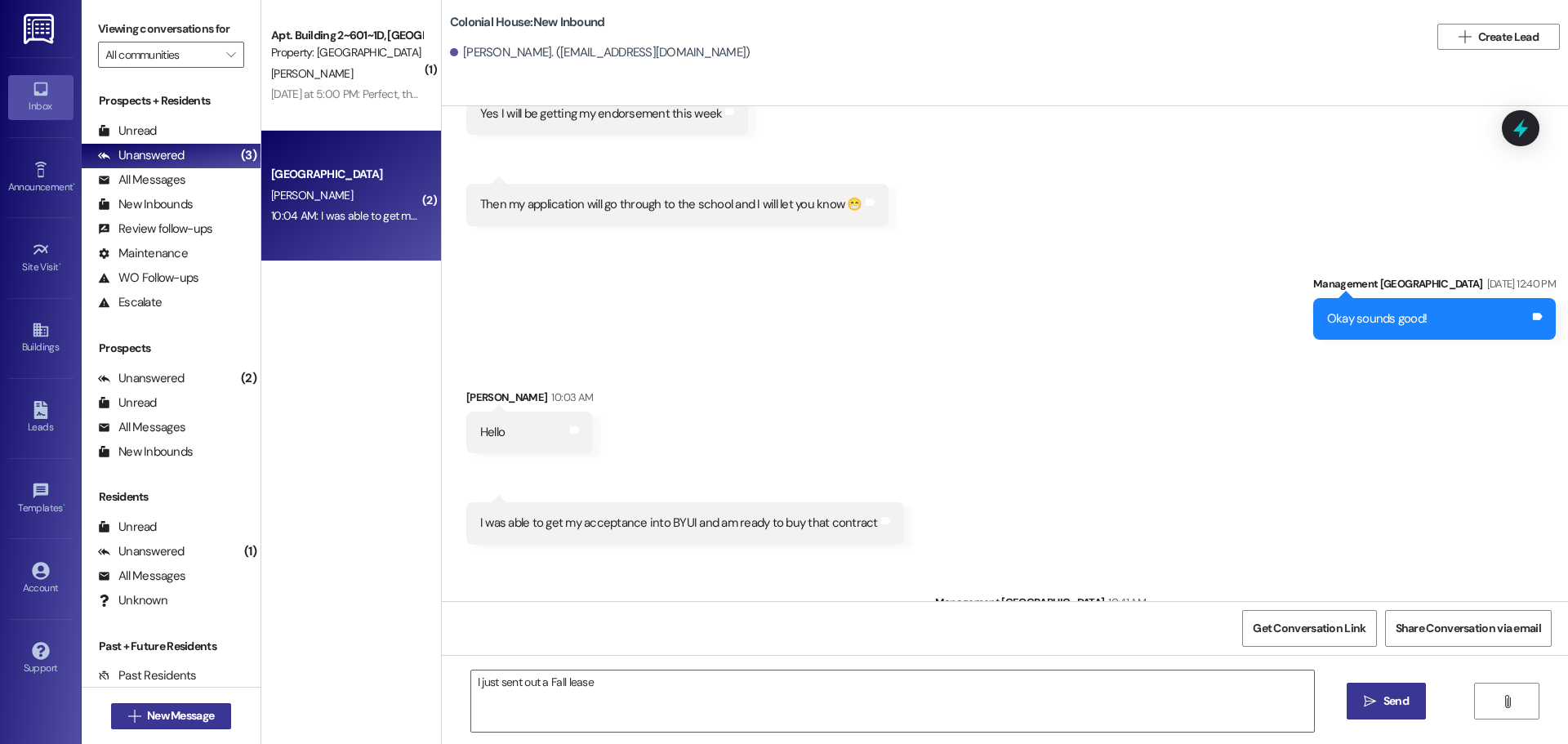
click at [185, 717] on span "New Message" at bounding box center [180, 716] width 67 height 17
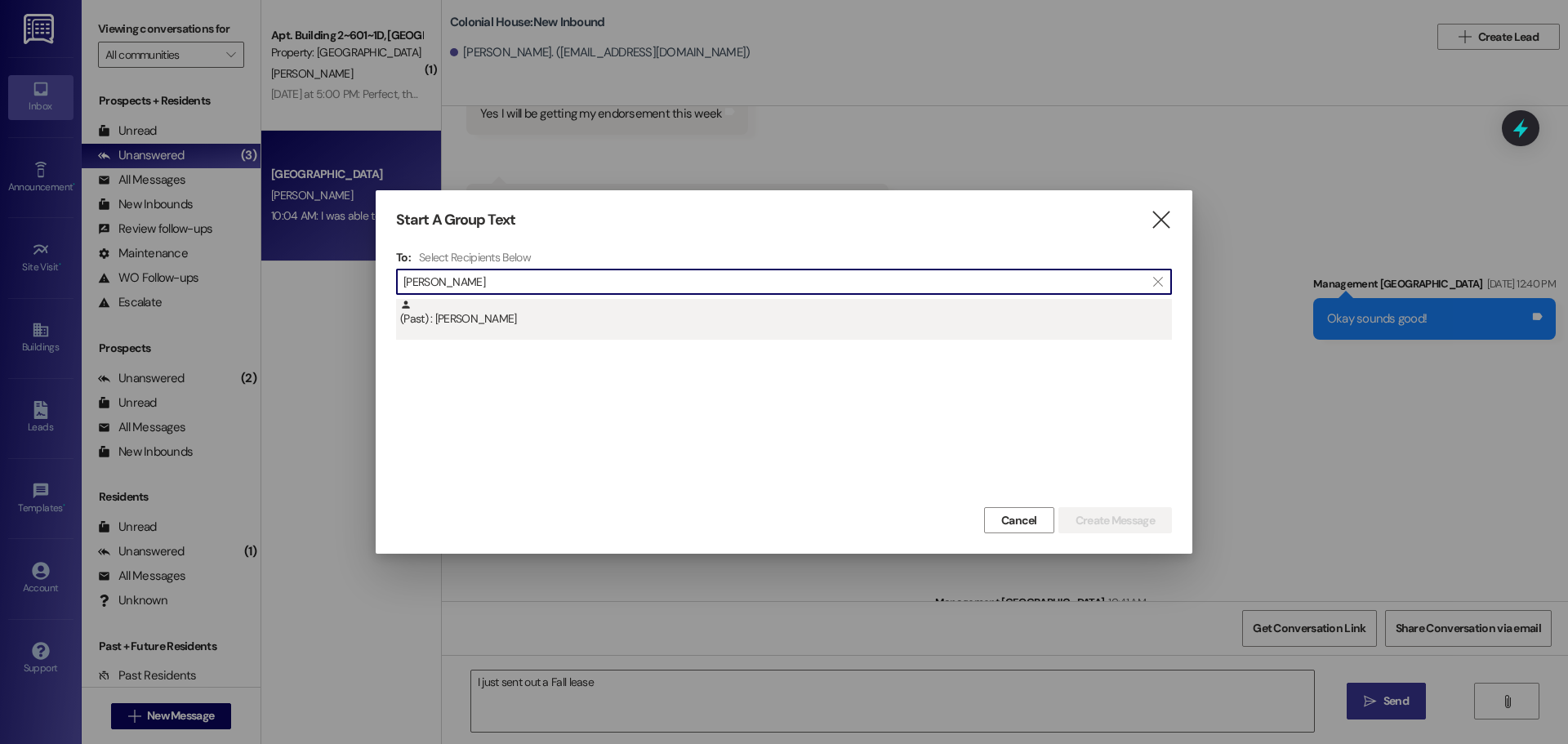
type input "tara"
click at [504, 307] on div "(Past) : Tara Smith" at bounding box center [786, 313] width 772 height 28
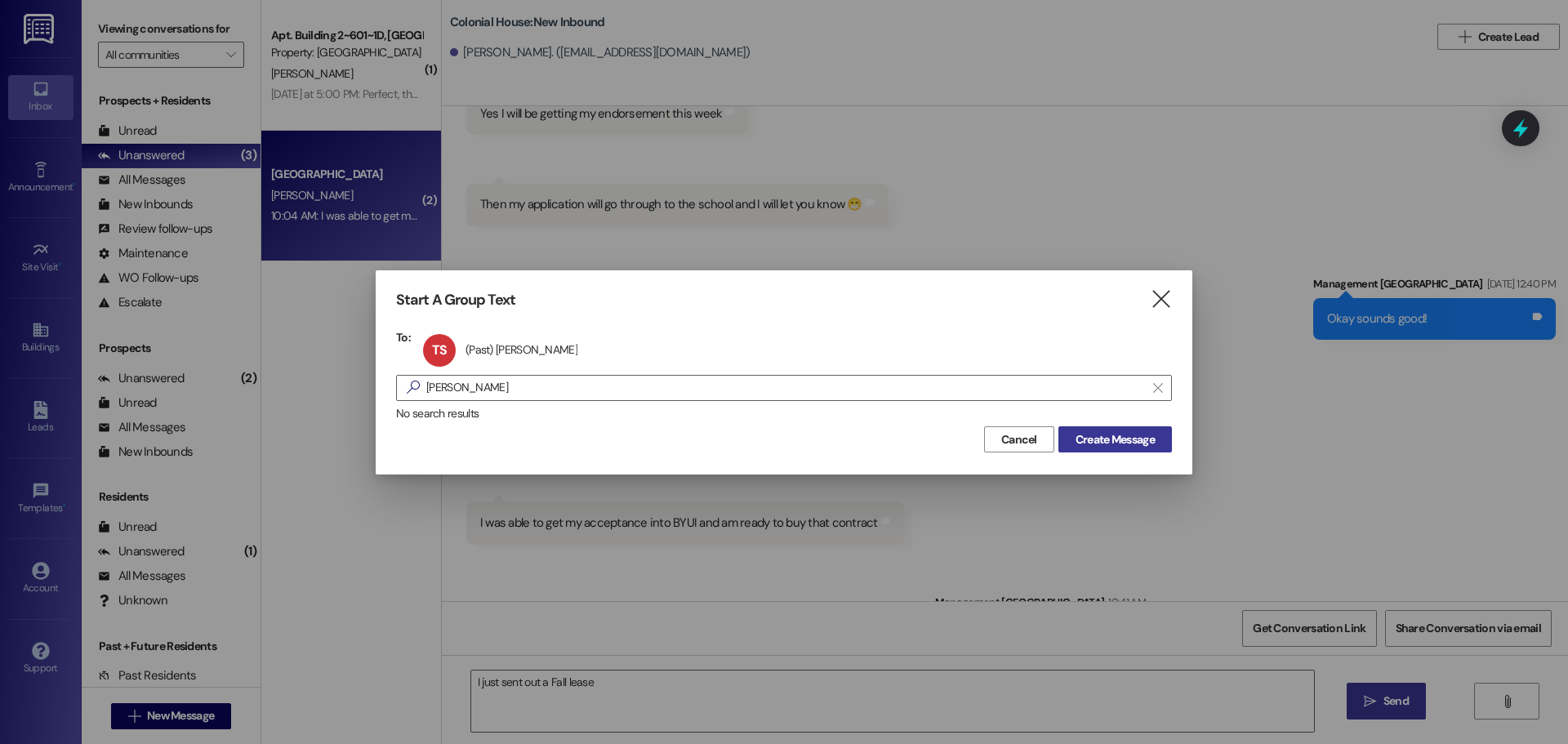
click at [1129, 437] on span "Create Message" at bounding box center [1115, 440] width 79 height 17
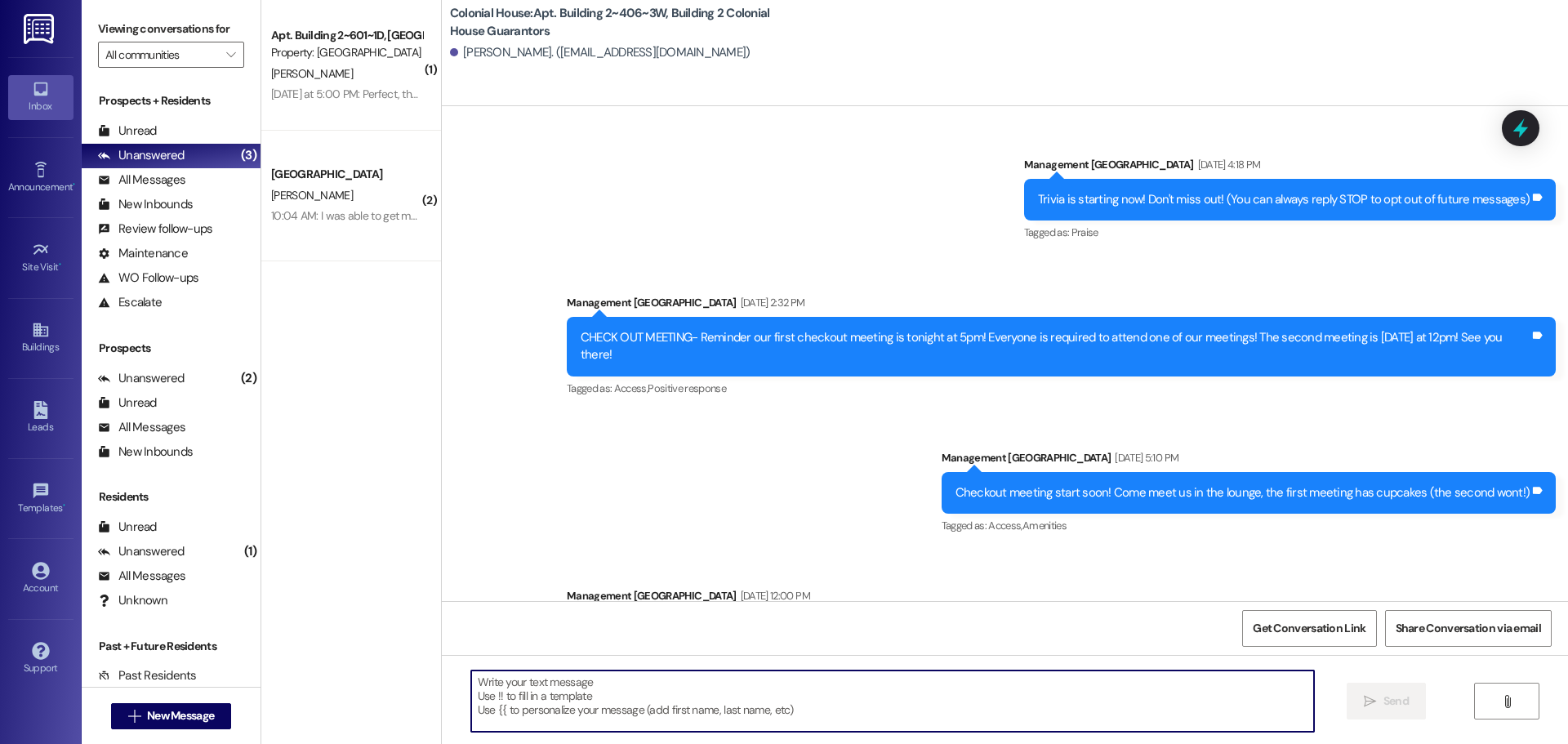
click at [539, 700] on textarea at bounding box center [892, 701] width 843 height 61
paste textarea "Tara123!"
type textarea "Tara123!"
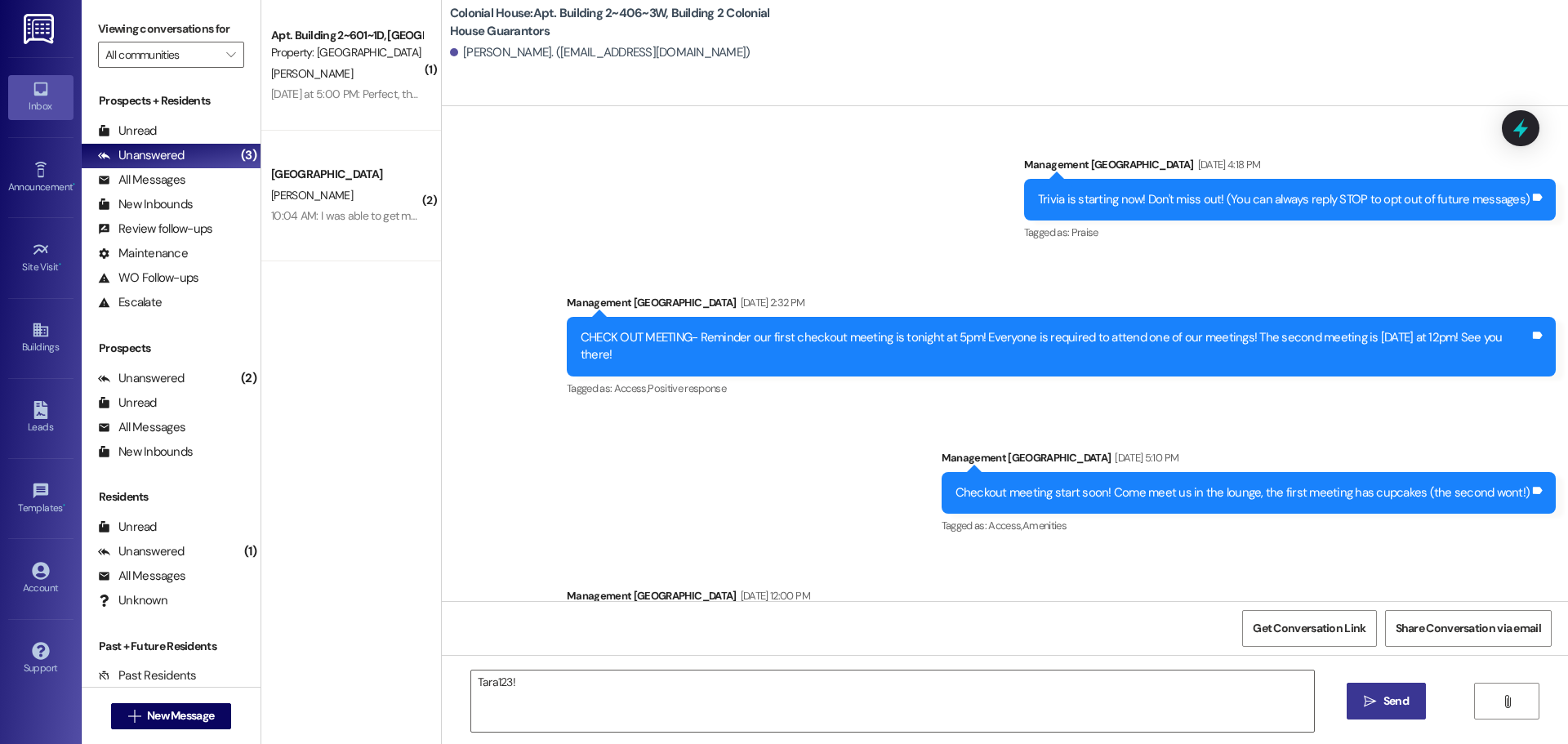
click at [1365, 713] on button " Send" at bounding box center [1386, 701] width 79 height 37
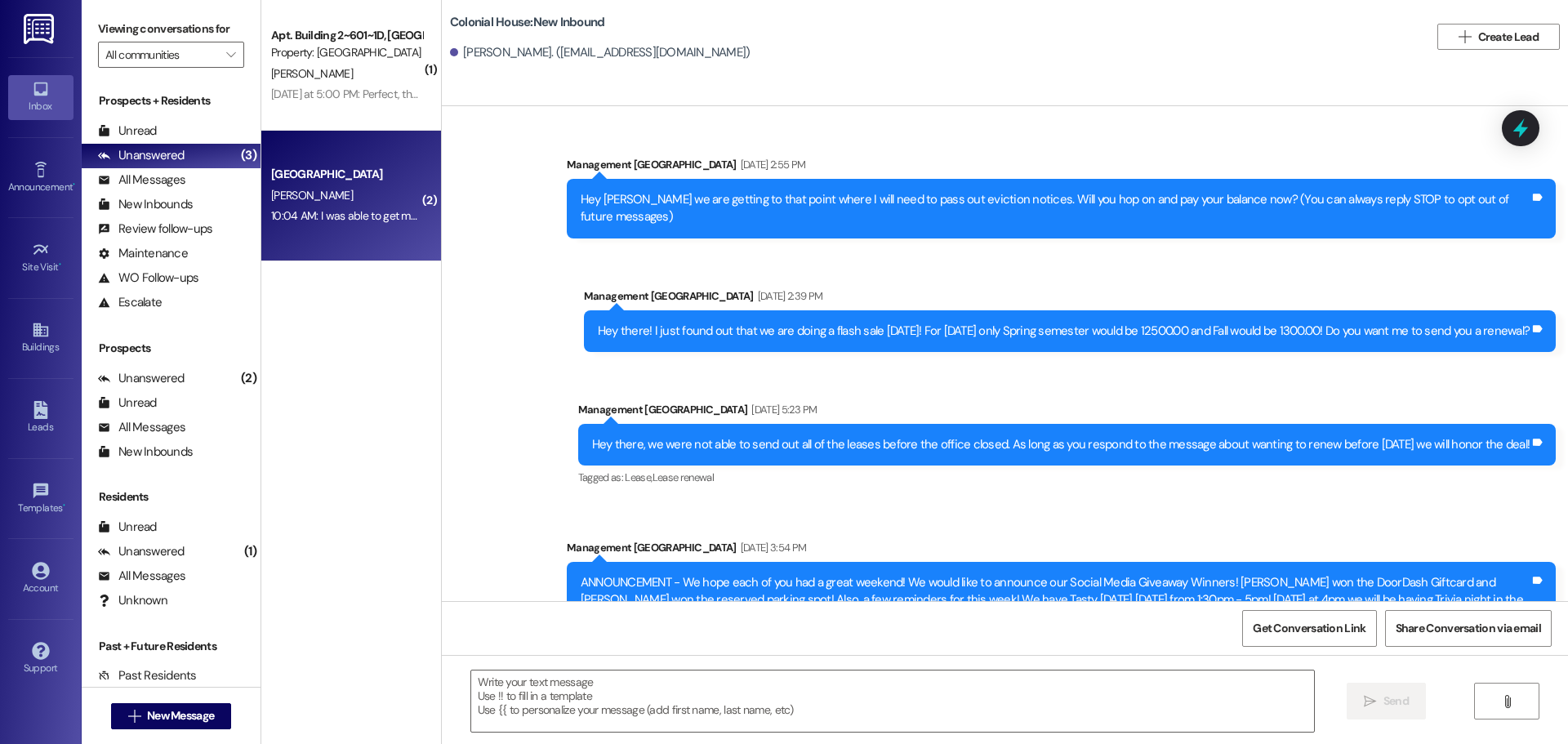
scroll to position [24772, 0]
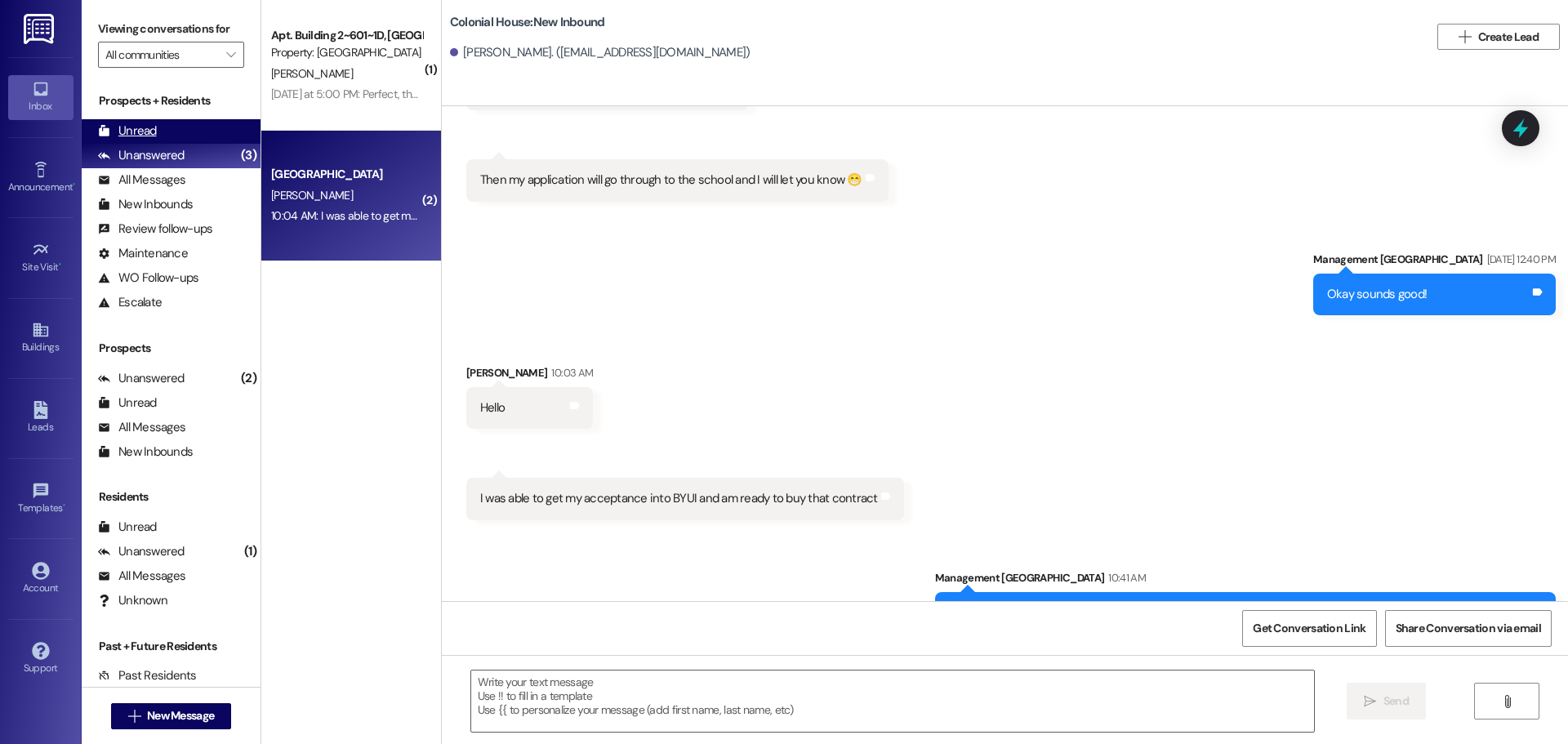
click at [170, 128] on div "Unread (0)" at bounding box center [171, 132] width 179 height 24
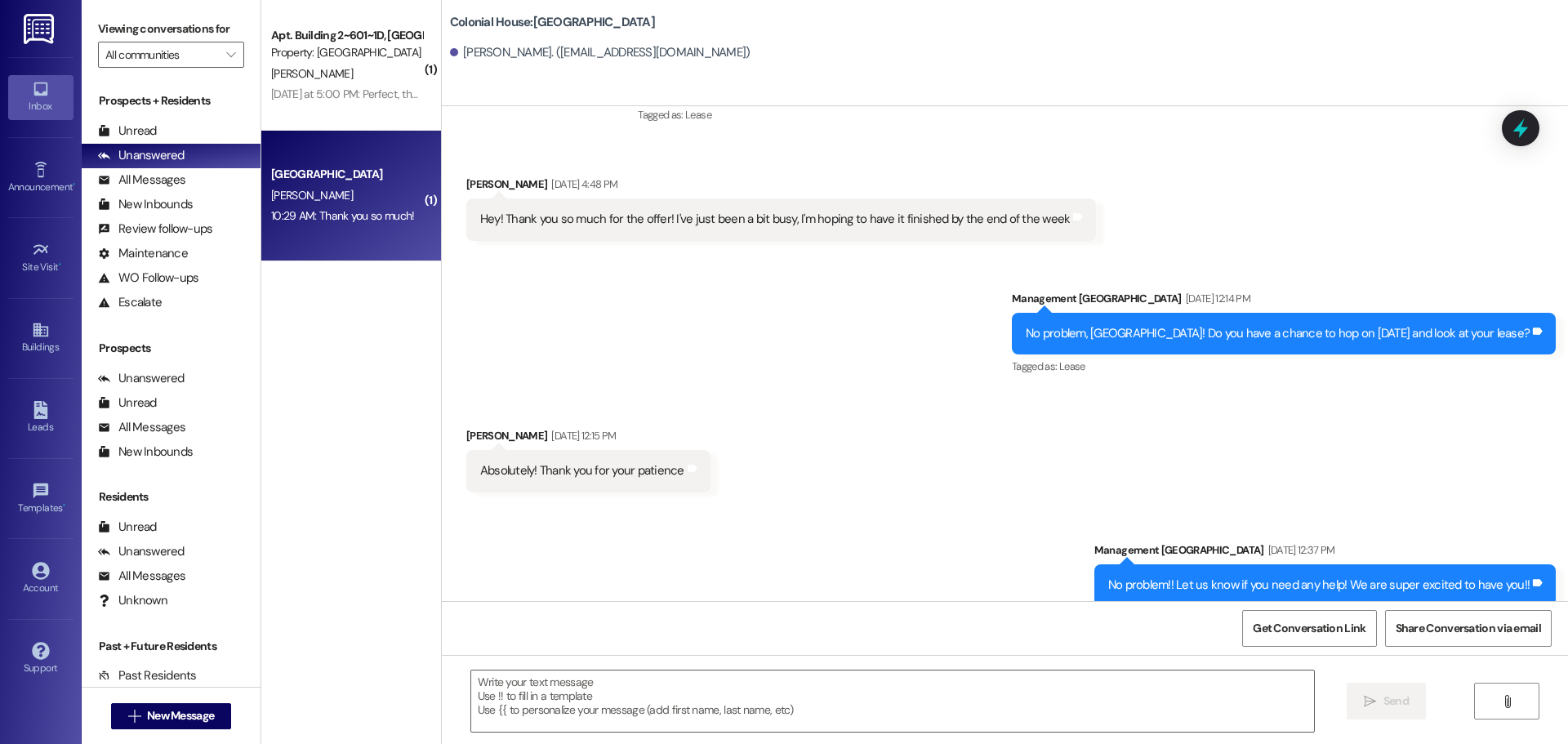
scroll to position [2631, 0]
